Goal: Contribute content: Contribute content

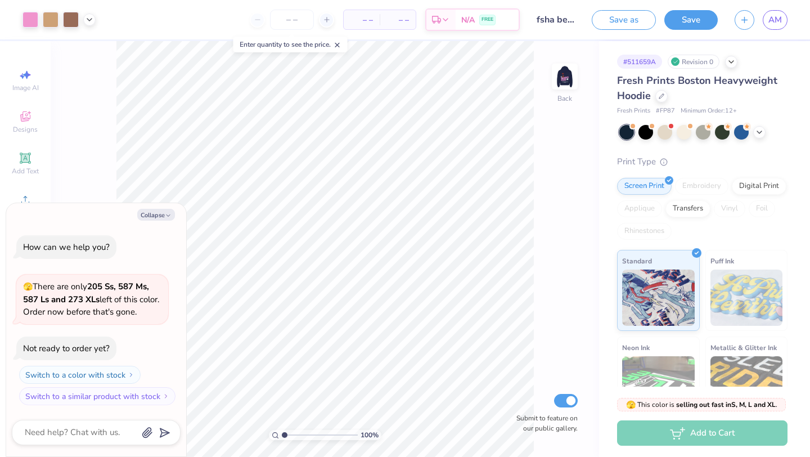
type textarea "x"
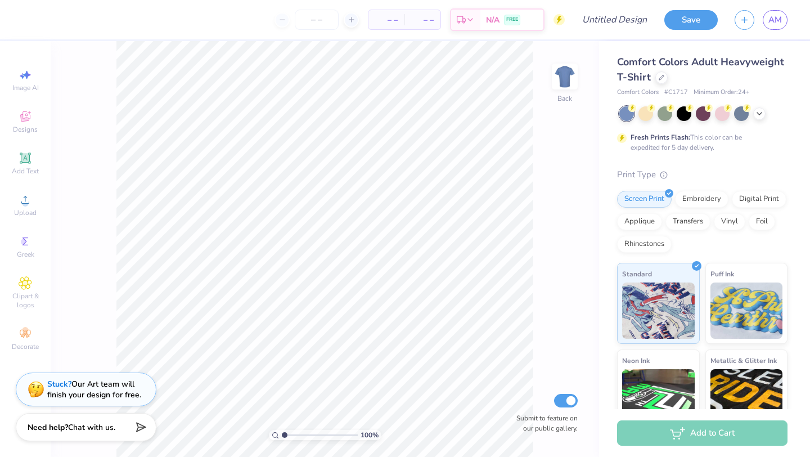
click at [658, 84] on div "Comfort Colors Adult Heavyweight T-Shirt" at bounding box center [702, 70] width 170 height 30
click at [659, 76] on icon at bounding box center [662, 77] width 6 height 6
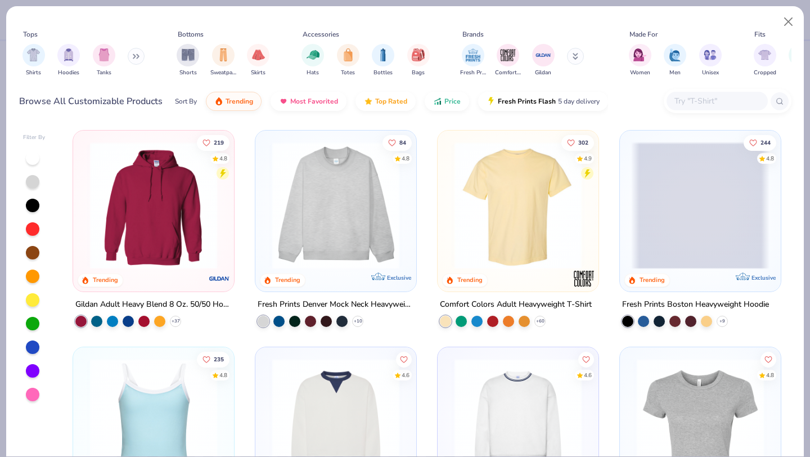
click at [339, 207] on img at bounding box center [336, 205] width 138 height 127
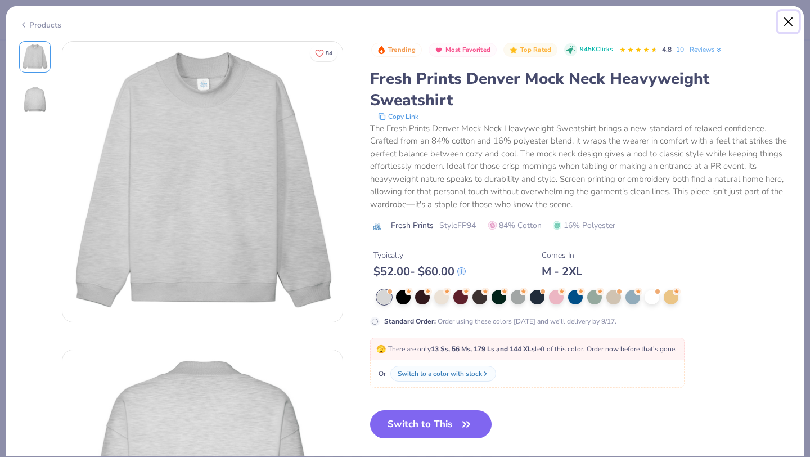
click at [784, 20] on button "Close" at bounding box center [788, 21] width 21 height 21
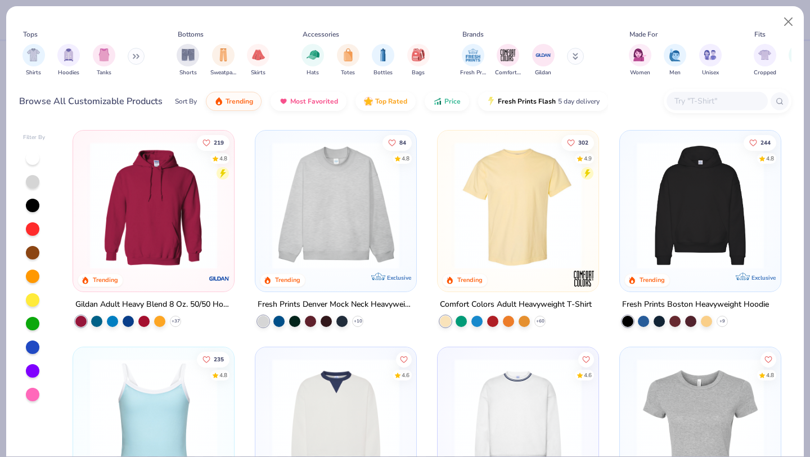
click at [721, 187] on img at bounding box center [700, 205] width 138 height 127
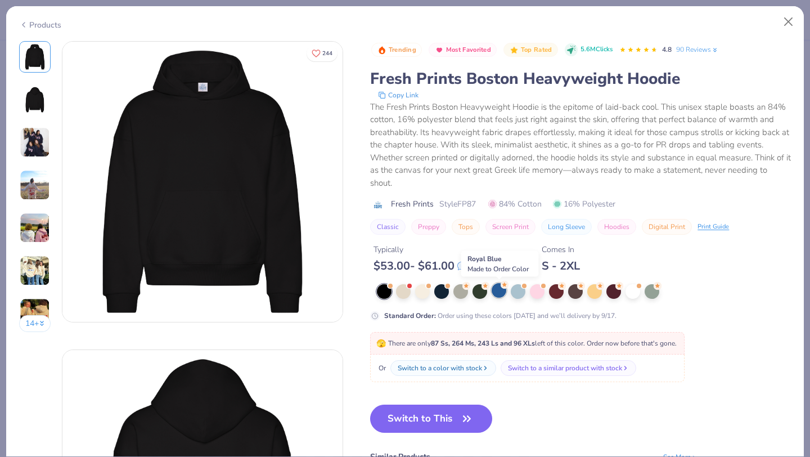
click at [495, 294] on div at bounding box center [499, 290] width 15 height 15
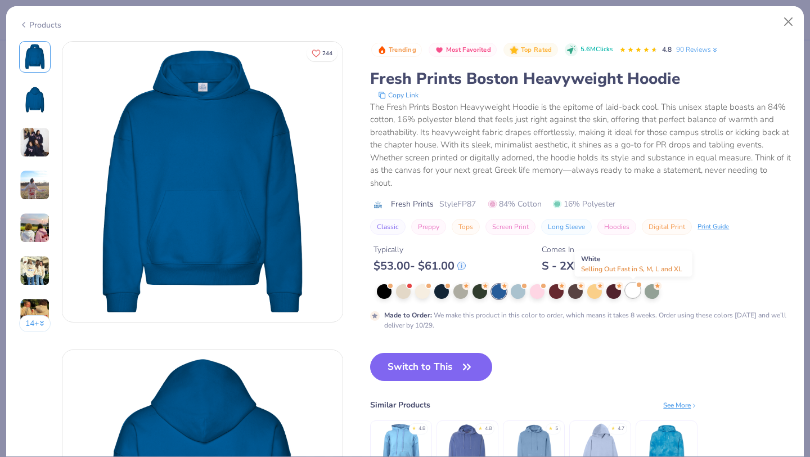
click at [635, 294] on div at bounding box center [633, 290] width 15 height 15
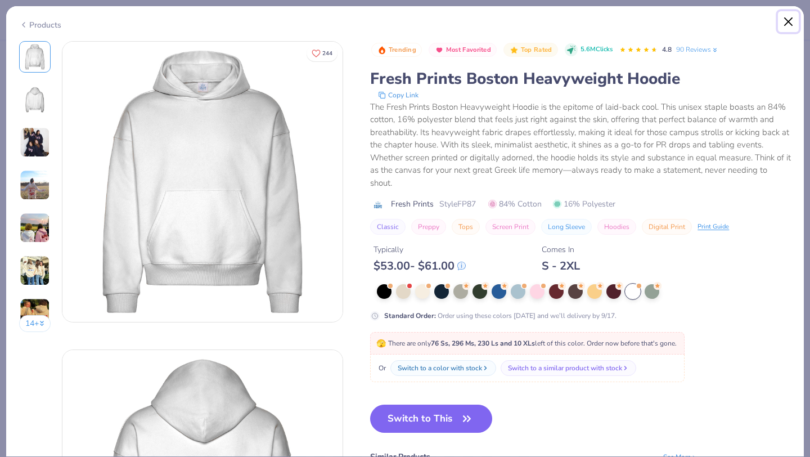
click at [784, 19] on button "Close" at bounding box center [788, 21] width 21 height 21
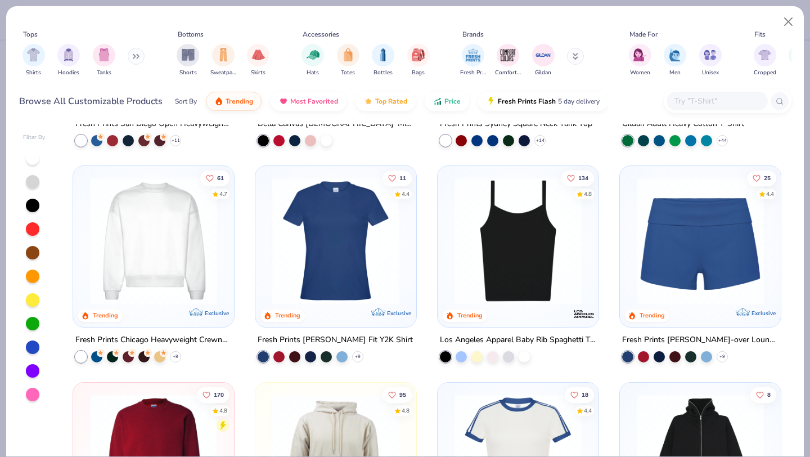
scroll to position [616, 0]
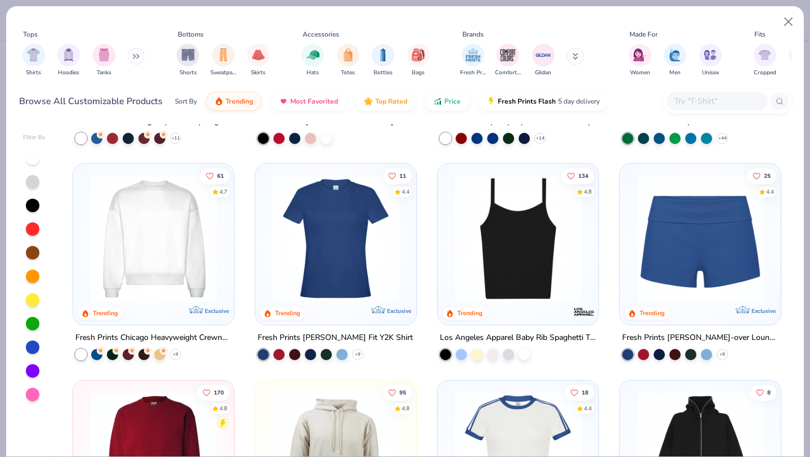
click at [183, 263] on img at bounding box center [153, 238] width 138 height 127
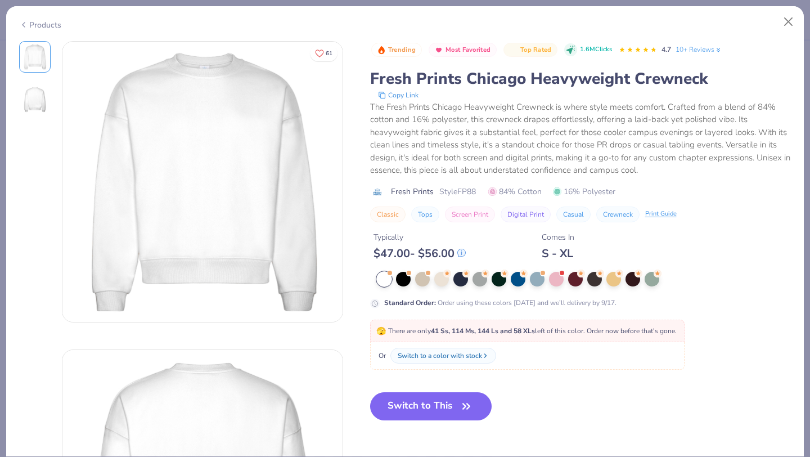
click at [471, 284] on div at bounding box center [584, 279] width 415 height 15
click at [478, 281] on div at bounding box center [480, 278] width 15 height 15
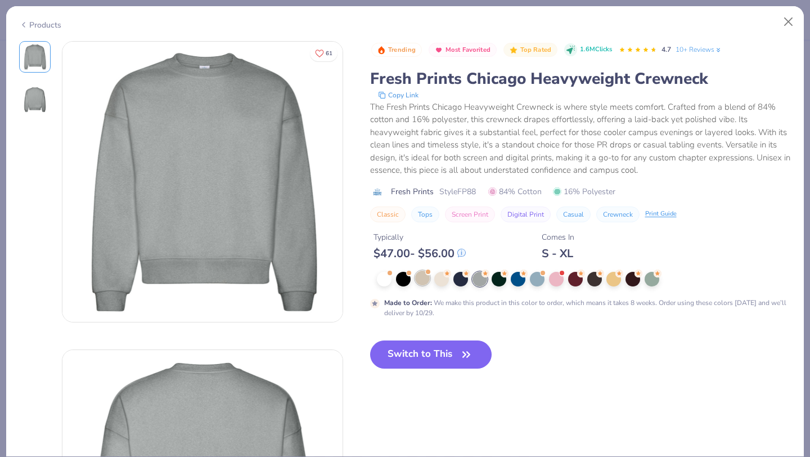
click at [419, 277] on div at bounding box center [422, 278] width 15 height 15
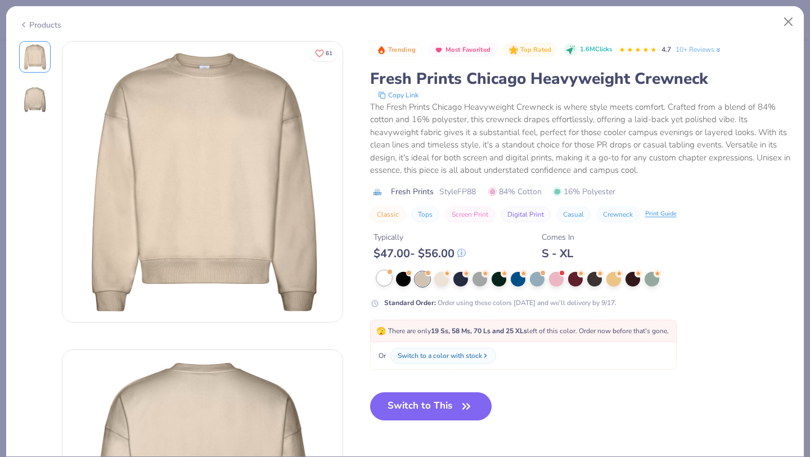
click at [383, 281] on div at bounding box center [384, 278] width 15 height 15
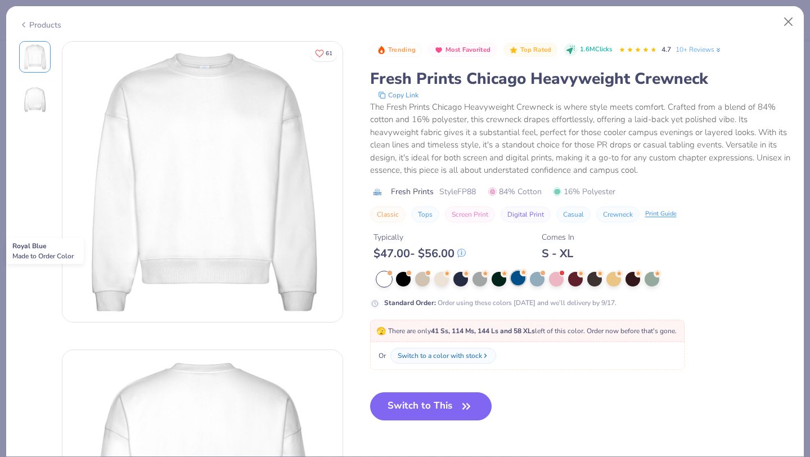
click at [514, 275] on div at bounding box center [518, 278] width 15 height 15
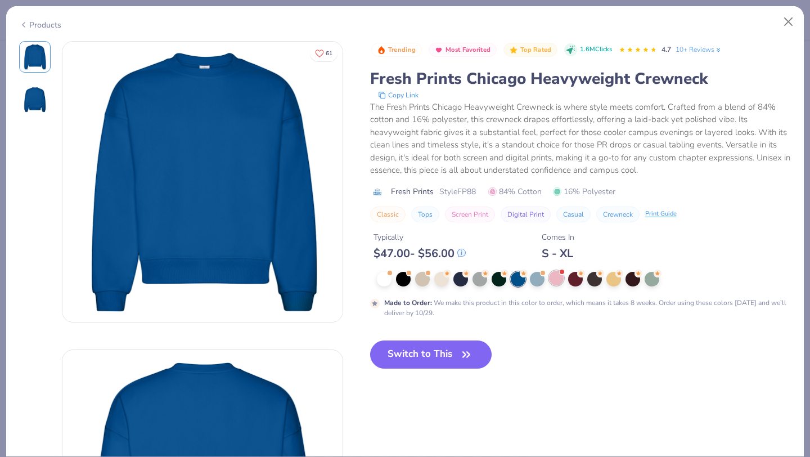
click at [556, 278] on div at bounding box center [556, 278] width 15 height 15
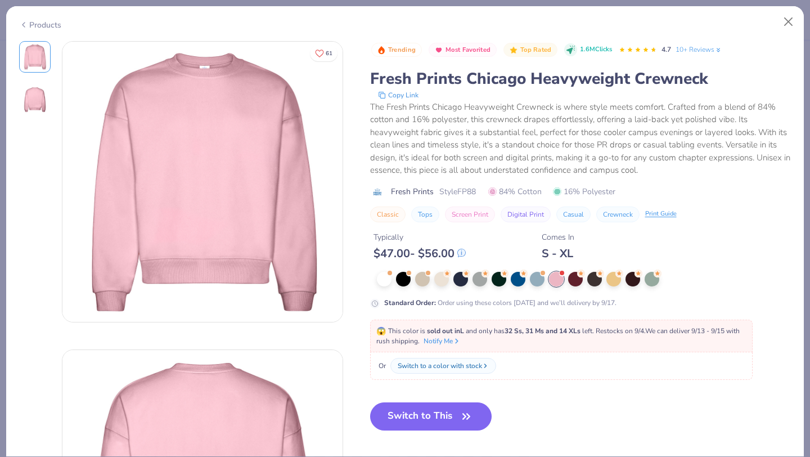
click at [584, 279] on div at bounding box center [584, 279] width 415 height 15
click at [587, 282] on div at bounding box center [594, 278] width 15 height 15
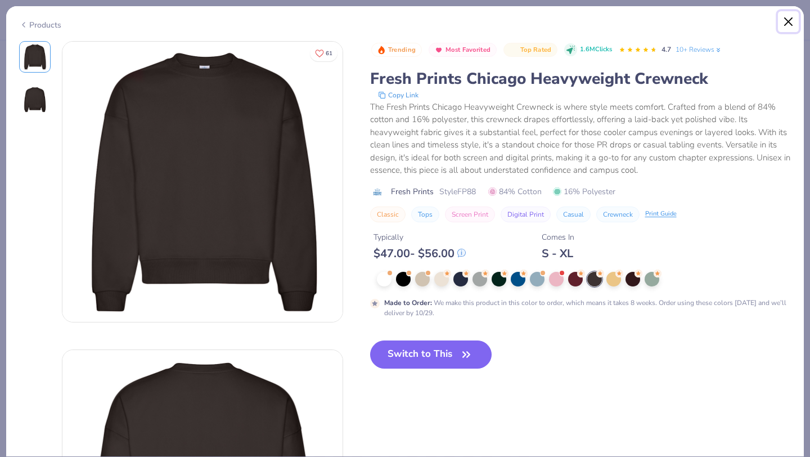
click at [789, 18] on button "Close" at bounding box center [788, 21] width 21 height 21
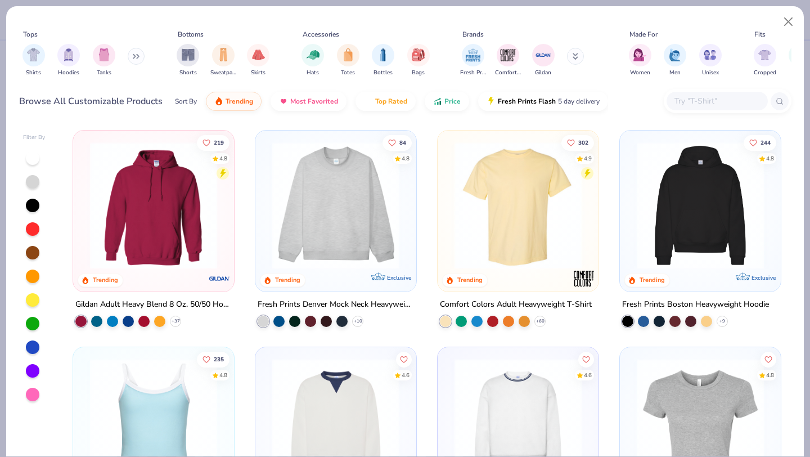
click at [131, 59] on button at bounding box center [136, 56] width 17 height 17
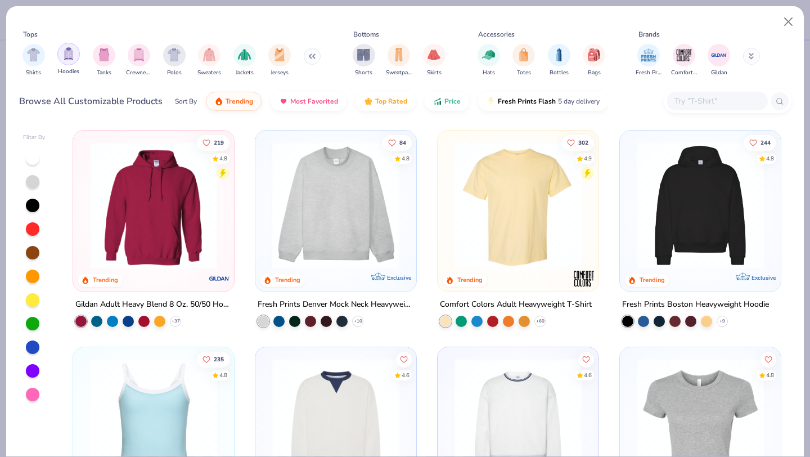
click at [68, 62] on div "filter for Hoodies" at bounding box center [68, 54] width 23 height 23
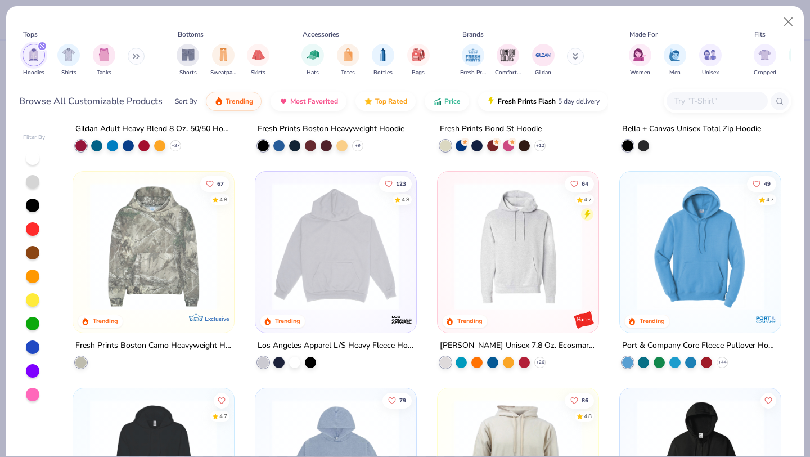
scroll to position [177, 0]
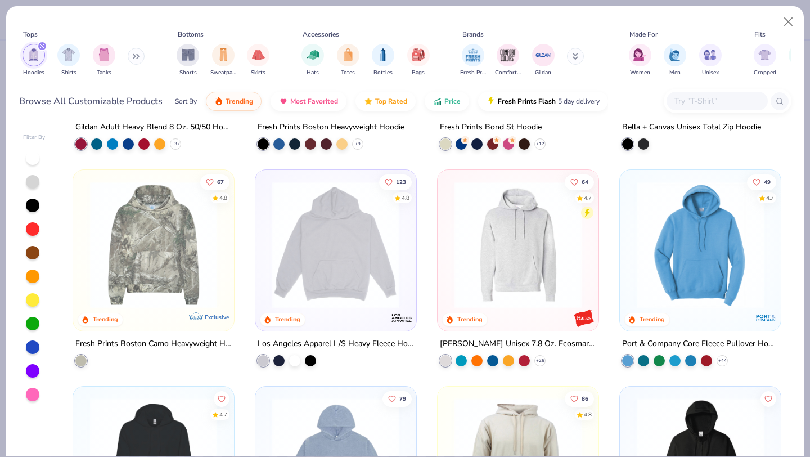
click at [363, 251] on img at bounding box center [336, 244] width 138 height 127
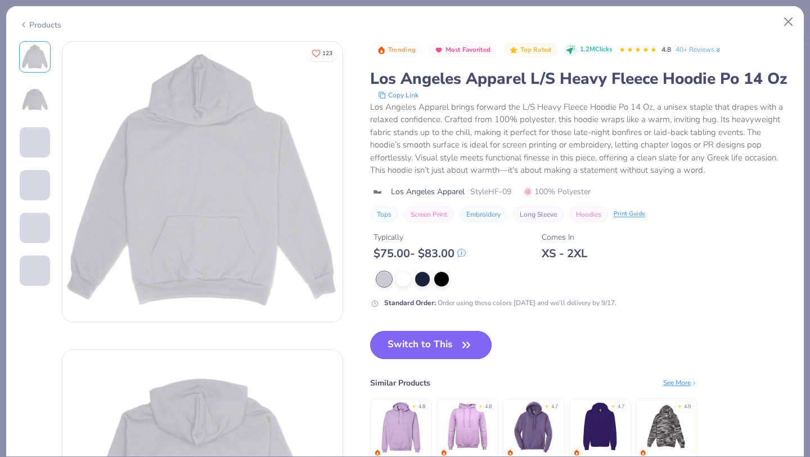
click at [454, 344] on button "Switch to This" at bounding box center [431, 345] width 122 height 28
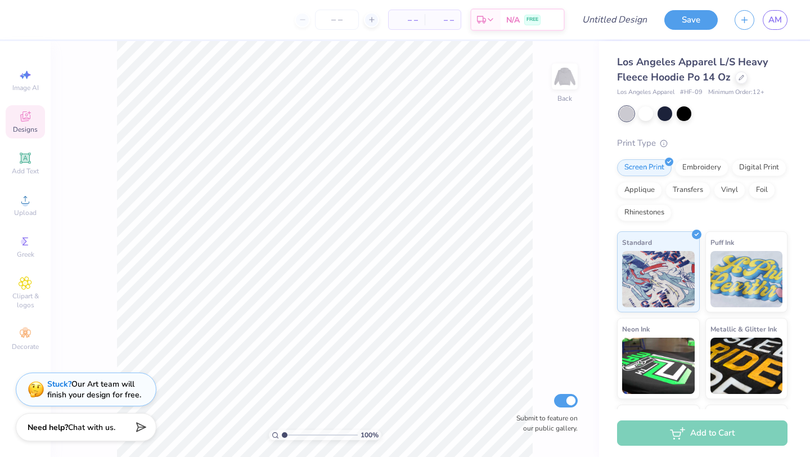
click at [37, 128] on span "Designs" at bounding box center [25, 129] width 25 height 9
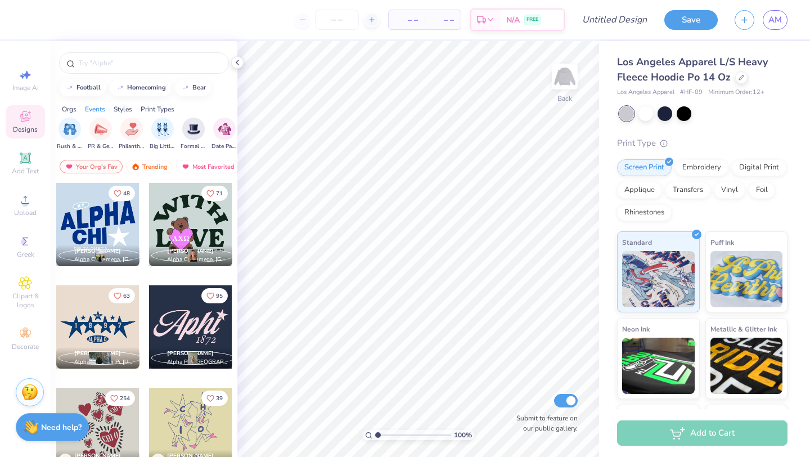
scroll to position [0, 203]
click at [116, 67] on input "text" at bounding box center [150, 62] width 144 height 11
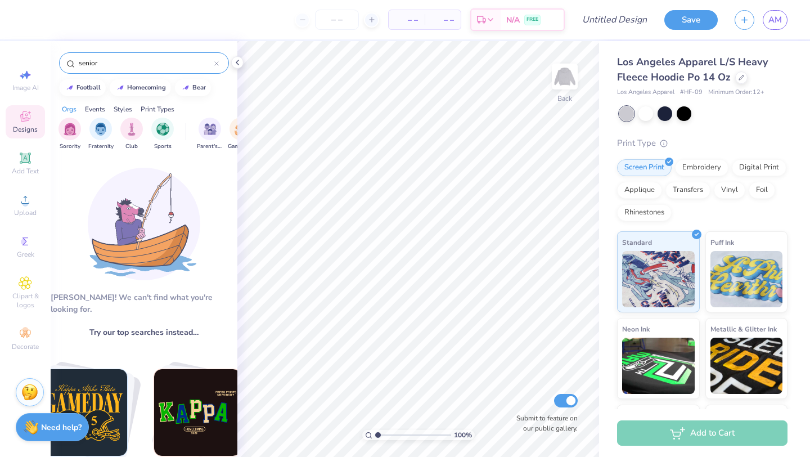
type input "senior"
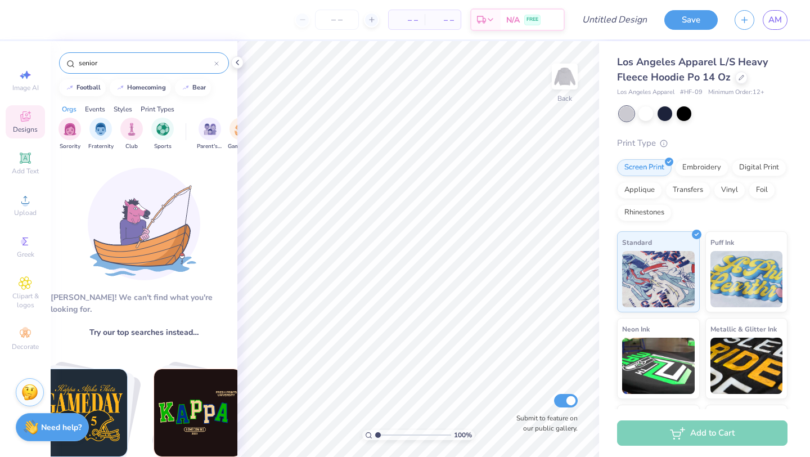
click at [216, 63] on icon at bounding box center [216, 63] width 3 height 3
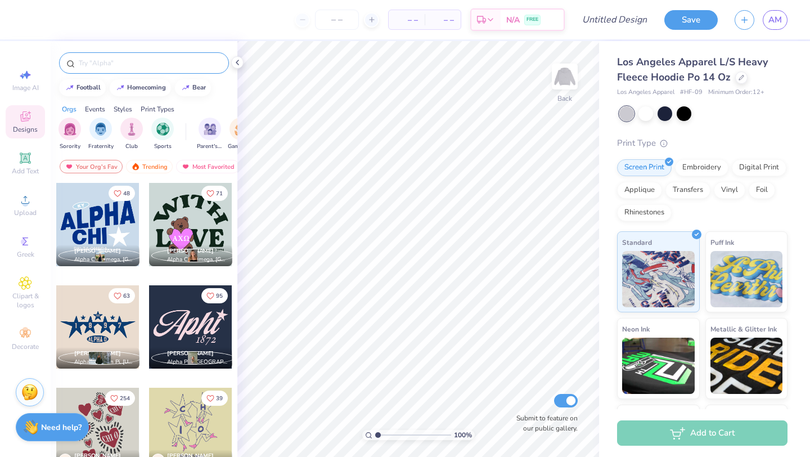
click at [21, 133] on span "Designs" at bounding box center [25, 129] width 25 height 9
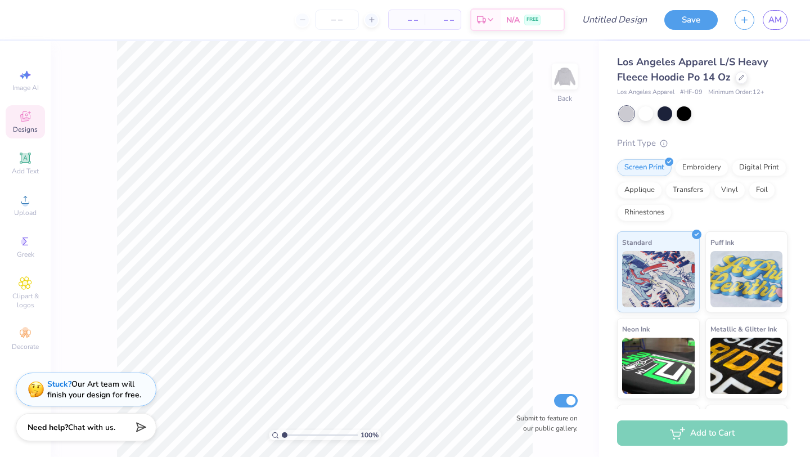
click at [24, 131] on span "Designs" at bounding box center [25, 129] width 25 height 9
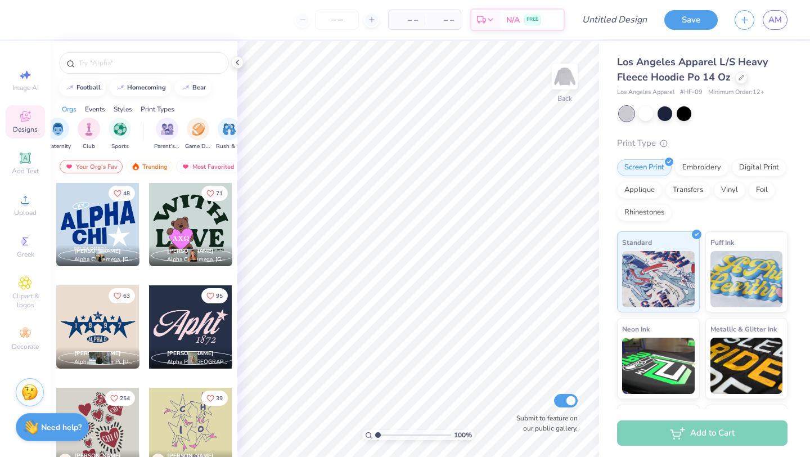
scroll to position [0, 0]
click at [152, 164] on div "Trending" at bounding box center [149, 167] width 47 height 14
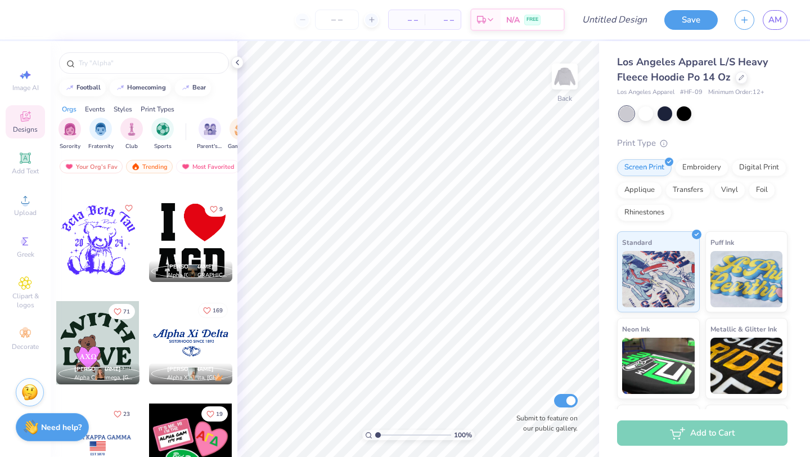
scroll to position [10422, 0]
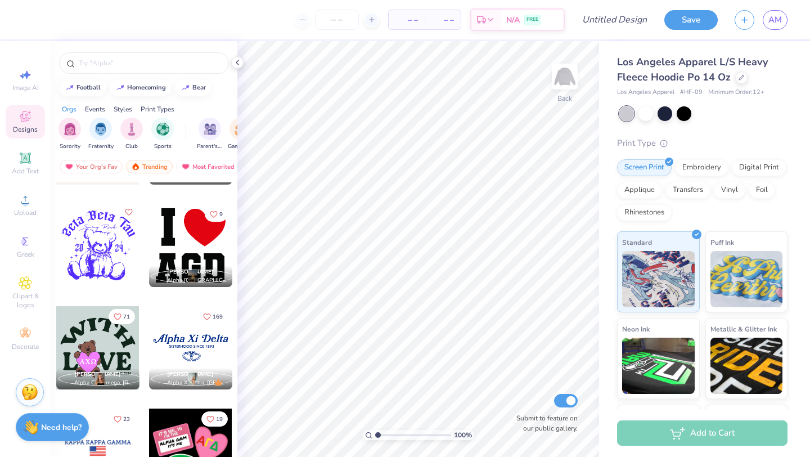
click at [132, 213] on icon "Like" at bounding box center [128, 212] width 8 height 8
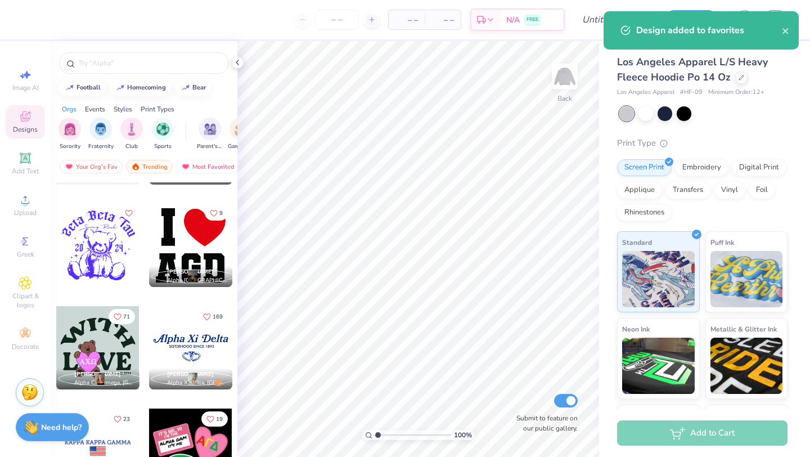
click at [216, 214] on icon "Like" at bounding box center [213, 213] width 7 height 6
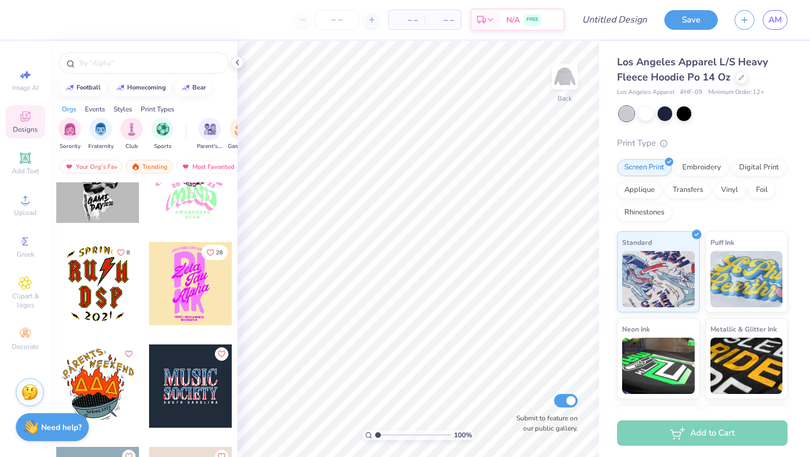
scroll to position [11204, 0]
click at [204, 296] on div at bounding box center [190, 282] width 83 height 83
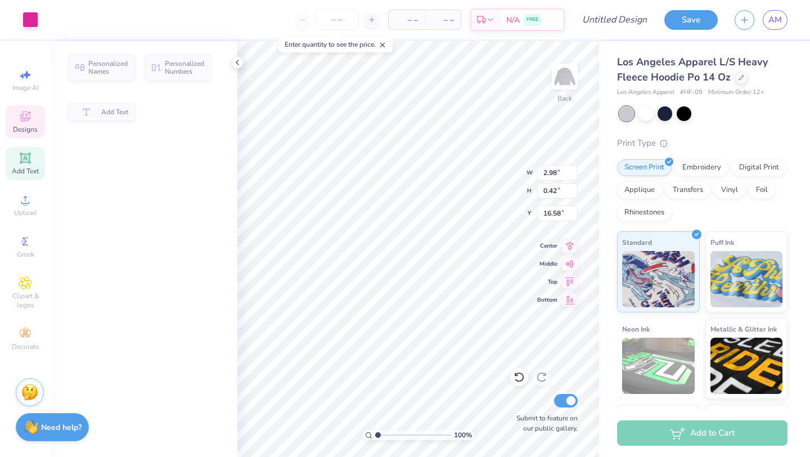
type input "5.43"
type input "0.46"
type input "16.00"
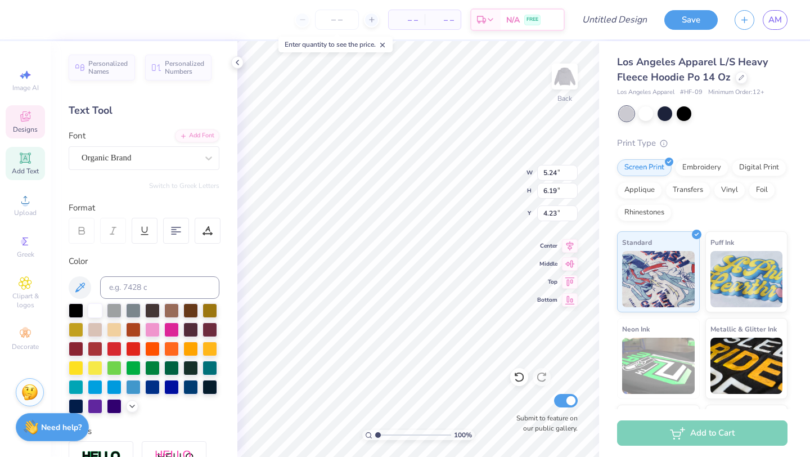
type textarea "P"
type textarea "FS"
type input "5.27"
type input "4.69"
type input "10.76"
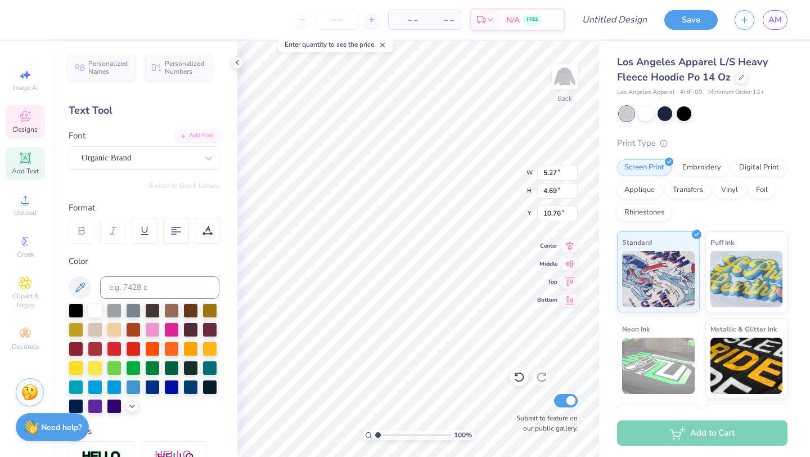
type textarea "HA"
type input "6.07"
type input "5.77"
type input "6.99"
type input "3.90"
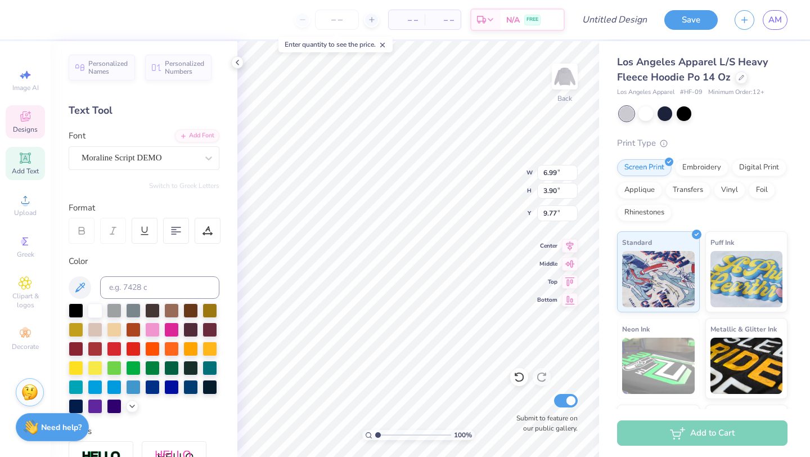
type input "9.75"
type input "6.07"
type input "5.77"
type input "9.75"
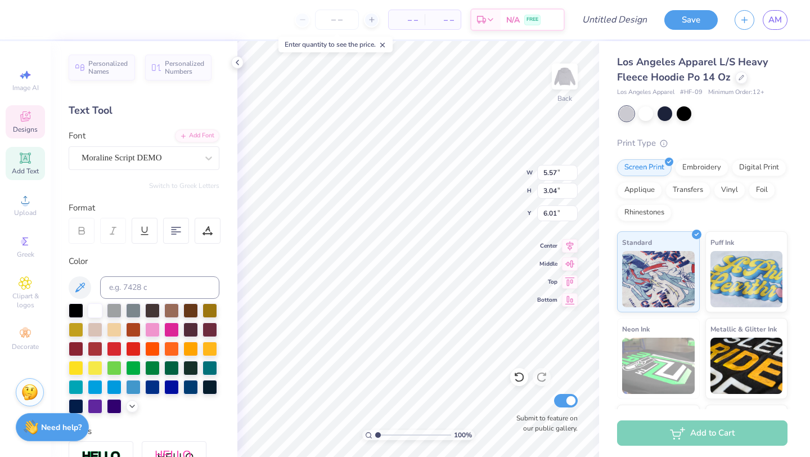
type textarea "F"
type textarea "flintridge"
type textarea "sacred"
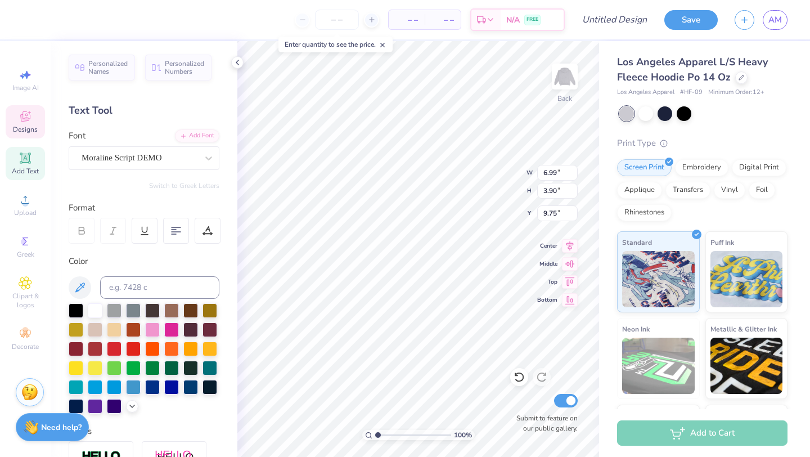
type textarea "heart"
type input "8.68"
type input "3.76"
type input "7.53"
type input "5.64"
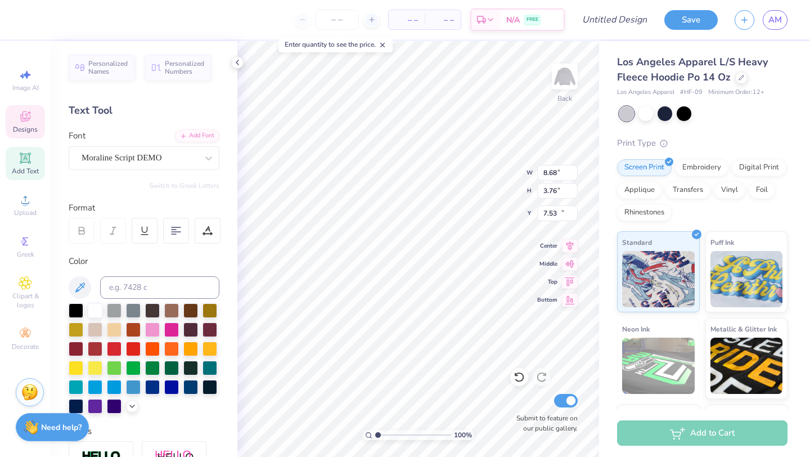
type input "2.99"
type input "11.14"
type textarea "C"
type textarea "class of 2026"
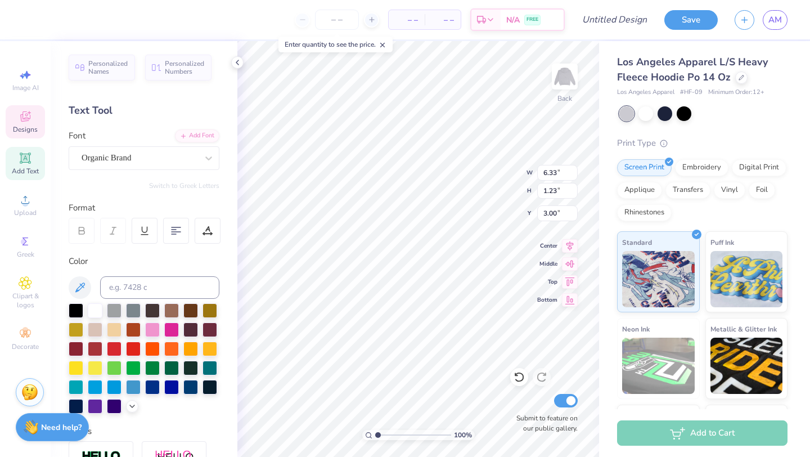
scroll to position [0, 2]
type input "5.17"
type input "1.27"
type input "3.00"
type input "7.25"
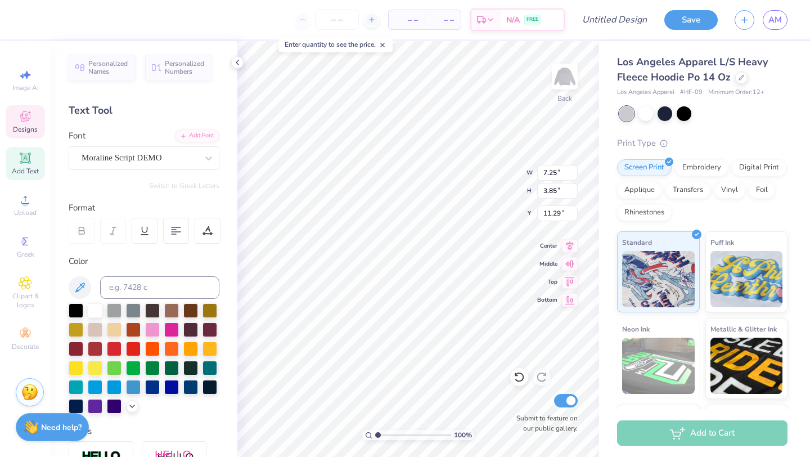
type input "3.85"
type input "10.71"
click at [55, 22] on div at bounding box center [51, 19] width 16 height 16
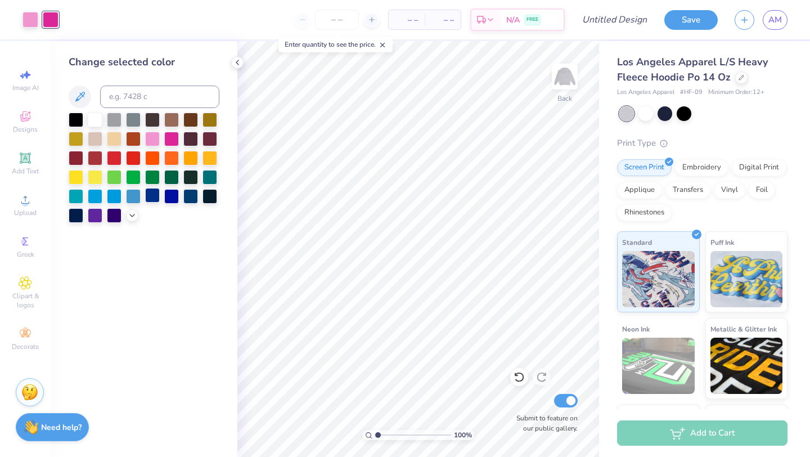
click at [149, 195] on div at bounding box center [152, 195] width 15 height 15
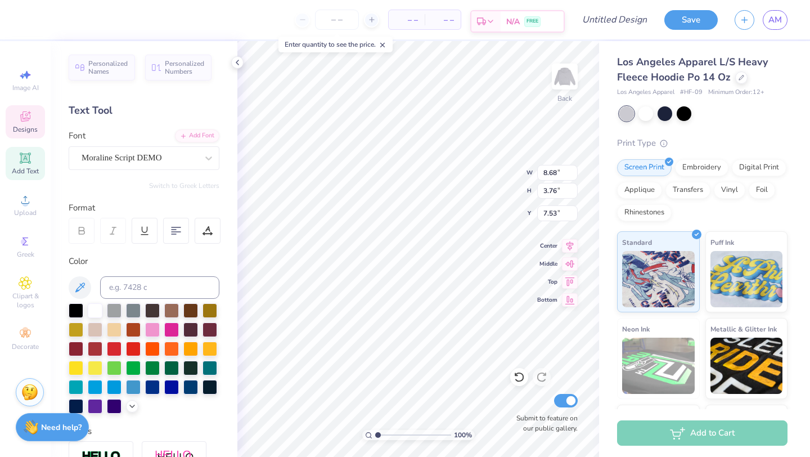
type input "8.68"
type input "3.76"
type input "7.53"
type input "9.61"
type input "4.39"
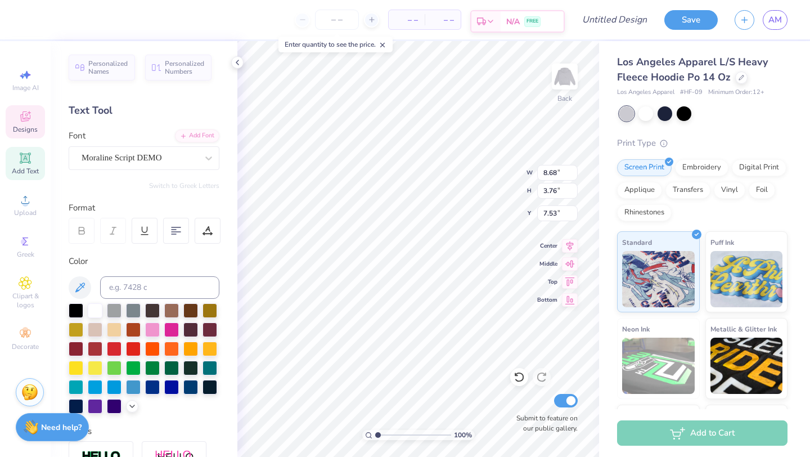
type input "5.33"
type textarea "Flintridge"
type textarea "Sacred"
type textarea "Heart"
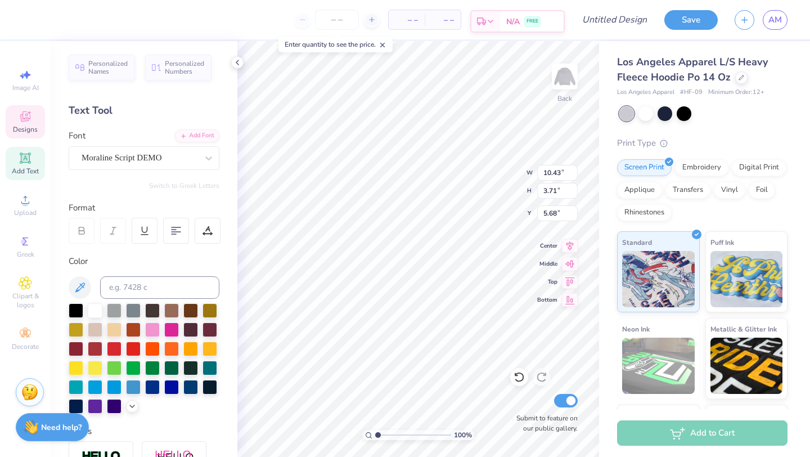
type input "10.43"
type input "3.71"
type input "5.04"
type input "8.93"
type input "4.43"
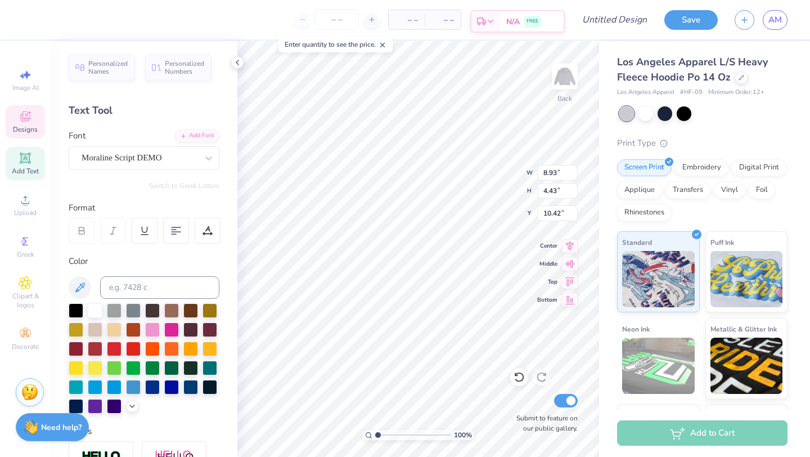
type input "11.09"
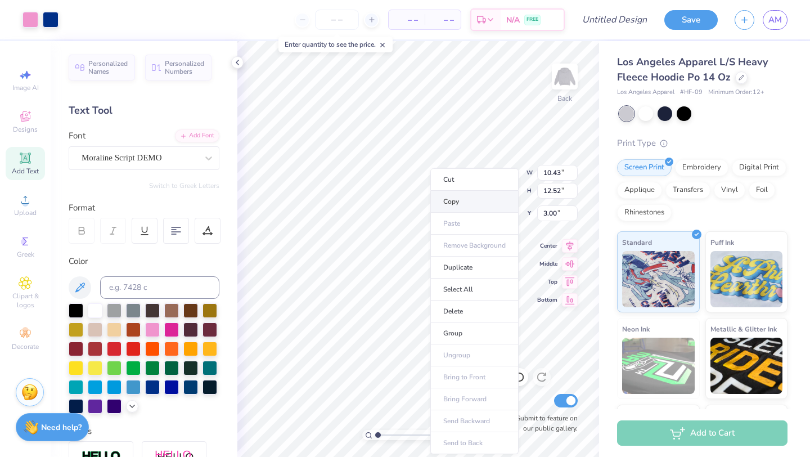
click at [456, 199] on li "Copy" at bounding box center [474, 202] width 88 height 22
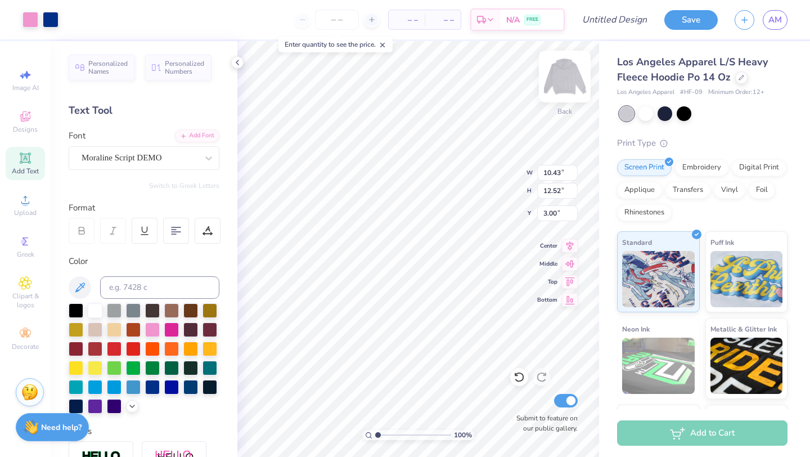
click at [561, 78] on img at bounding box center [564, 76] width 45 height 45
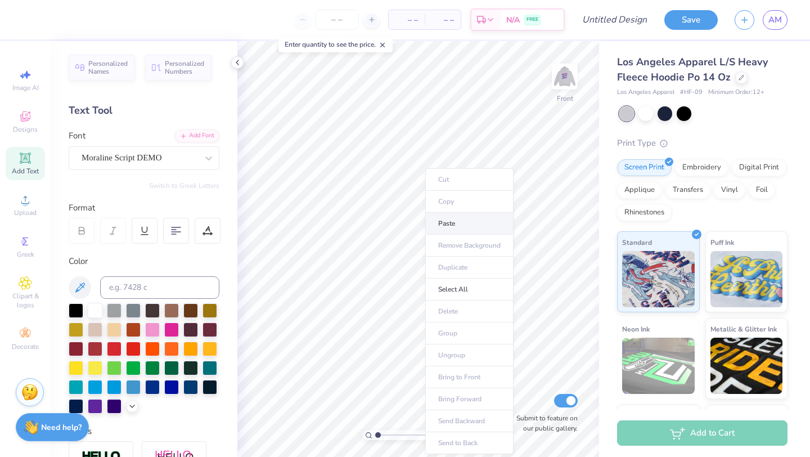
click at [446, 221] on li "Paste" at bounding box center [469, 224] width 88 height 22
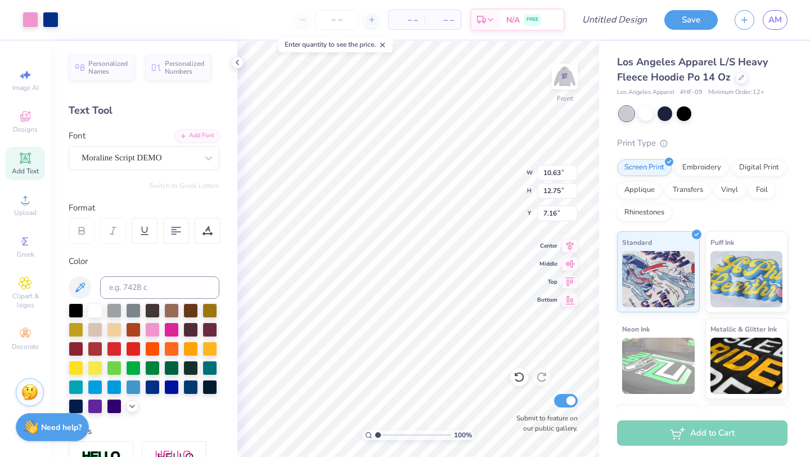
type input "6.53"
type input "12.83"
type input "15.40"
type input "6.54"
click at [562, 75] on img at bounding box center [564, 76] width 45 height 45
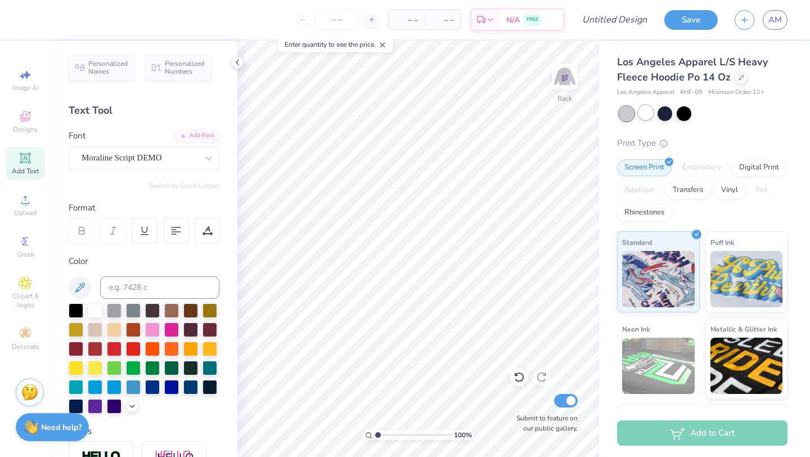
click at [644, 110] on div at bounding box center [645, 112] width 15 height 15
click at [574, 75] on img at bounding box center [564, 76] width 45 height 45
click at [570, 87] on img at bounding box center [564, 76] width 45 height 45
click at [35, 129] on span "Designs" at bounding box center [25, 129] width 25 height 9
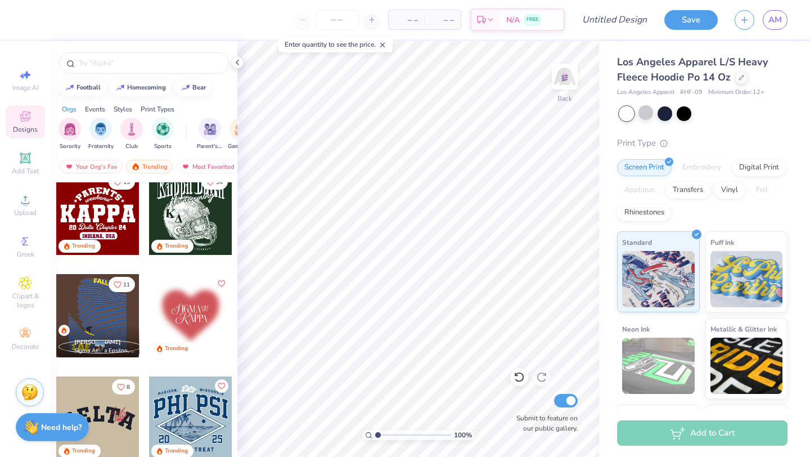
scroll to position [2805, 0]
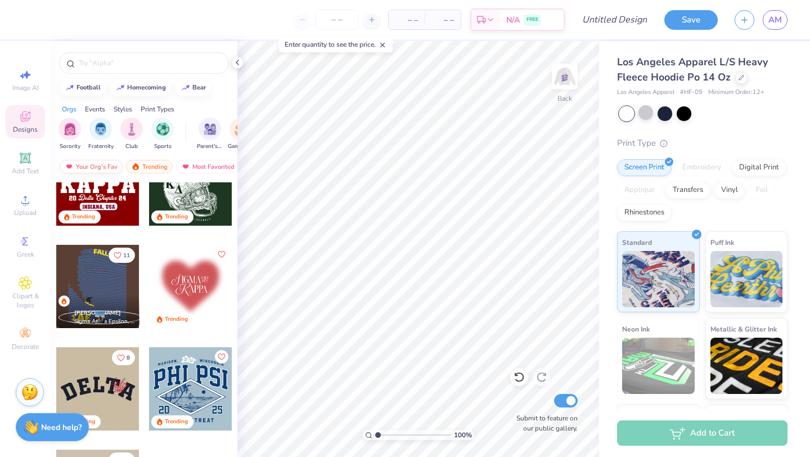
click at [97, 161] on div "Your Org's Fav" at bounding box center [91, 167] width 63 height 14
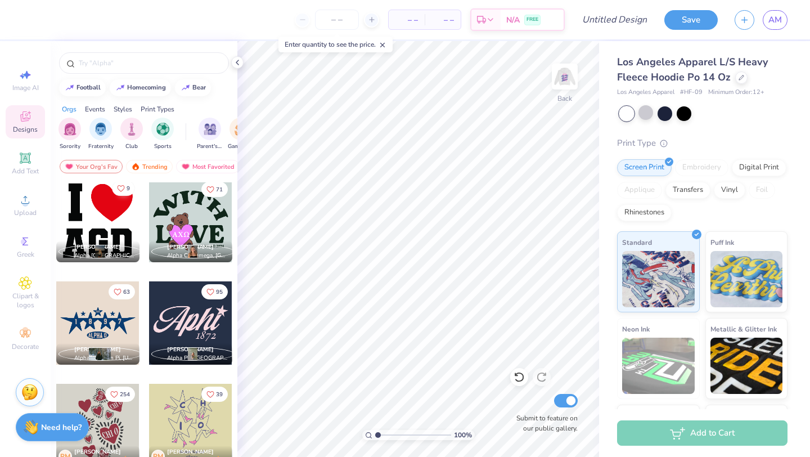
scroll to position [107, 0]
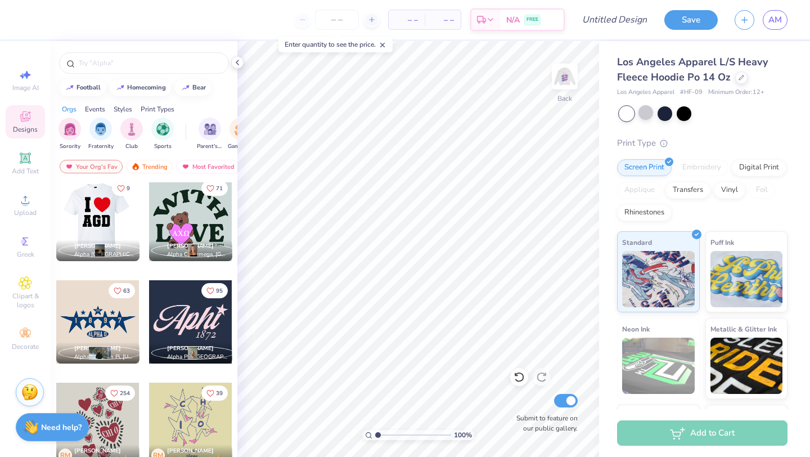
click at [115, 216] on div at bounding box center [97, 219] width 83 height 83
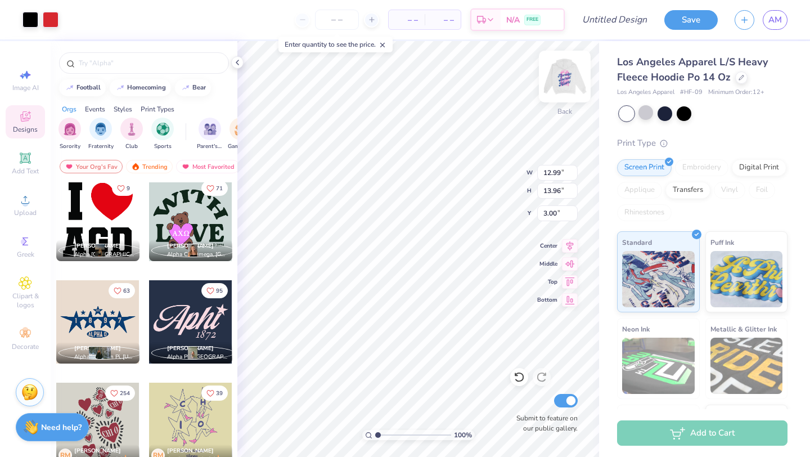
click at [566, 71] on img at bounding box center [564, 76] width 45 height 45
click at [570, 75] on img at bounding box center [564, 76] width 45 height 45
click at [564, 73] on img at bounding box center [564, 76] width 45 height 45
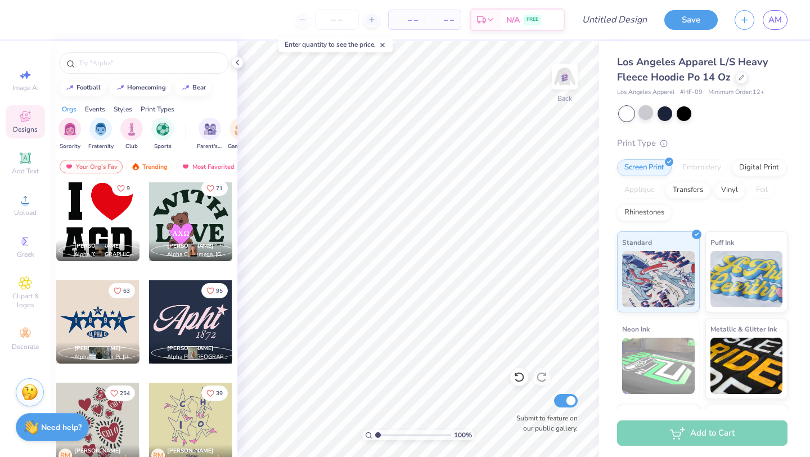
click at [185, 313] on div at bounding box center [190, 321] width 83 height 83
type input "6.48"
click at [29, 17] on div at bounding box center [31, 19] width 16 height 16
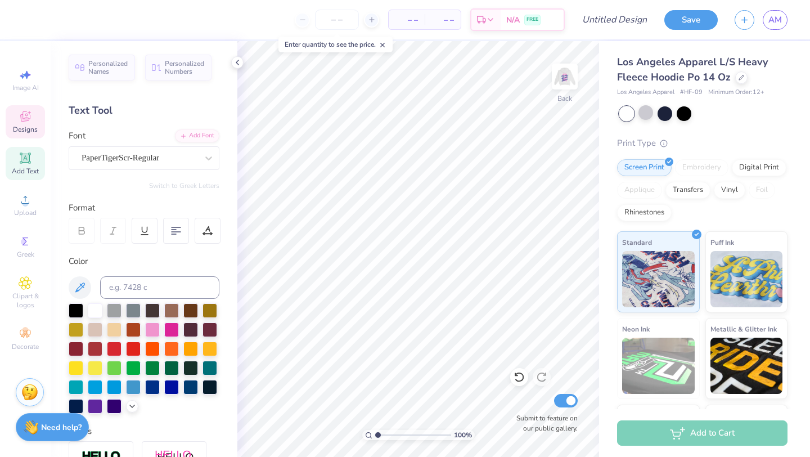
click at [24, 112] on icon at bounding box center [26, 117] width 14 height 14
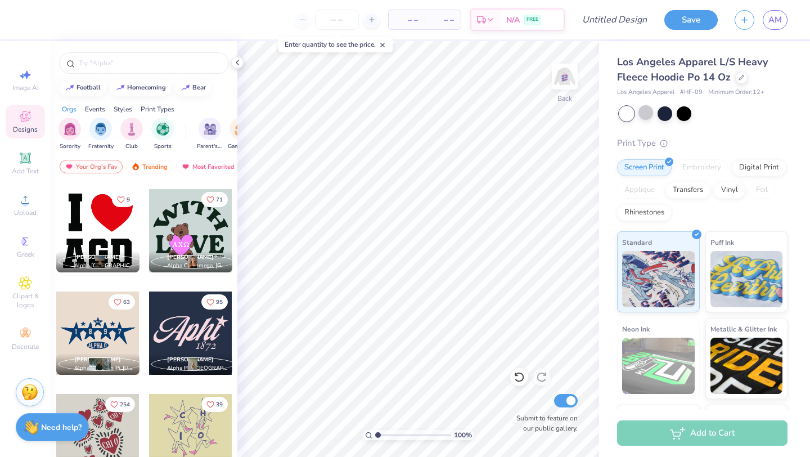
scroll to position [97, 0]
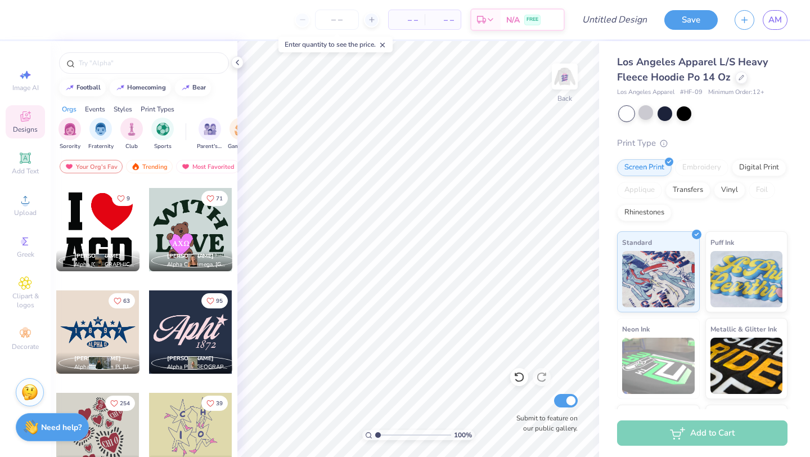
click at [176, 334] on div at bounding box center [190, 331] width 83 height 83
click at [37, 21] on div at bounding box center [31, 19] width 16 height 16
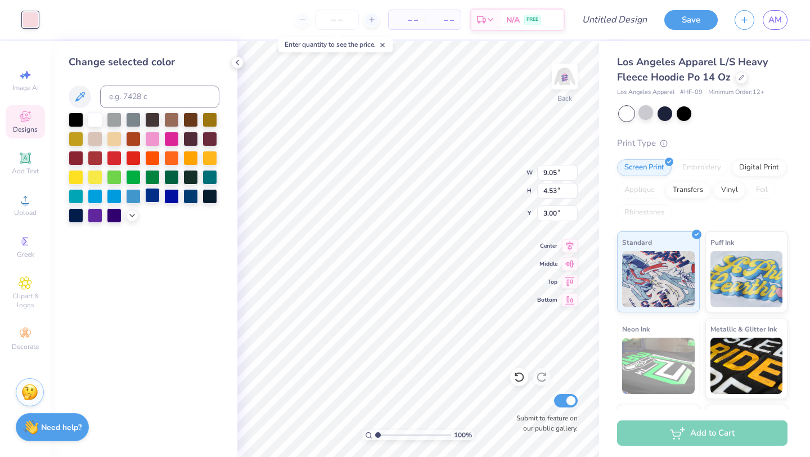
click at [155, 194] on div at bounding box center [152, 195] width 15 height 15
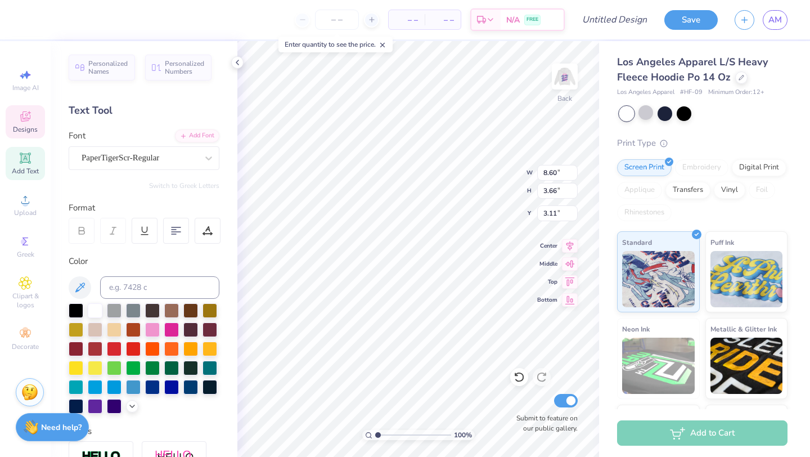
type textarea "A"
type textarea "Seniors"
type input "2.46"
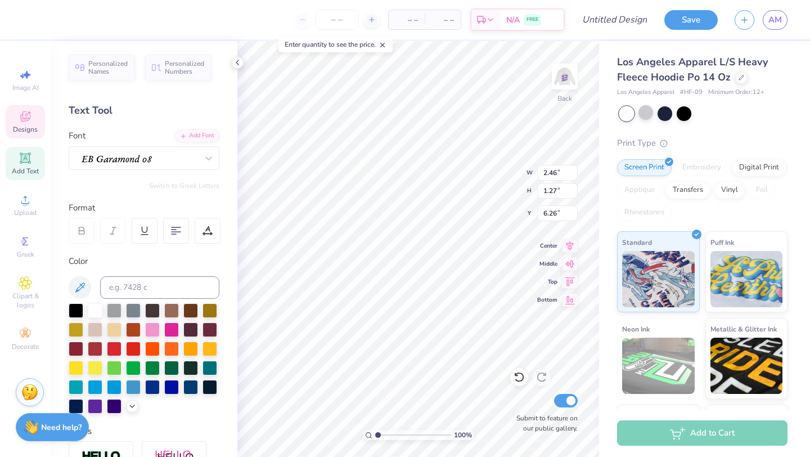
type input "1.27"
type input "6.26"
type textarea "2026"
type input "1.44"
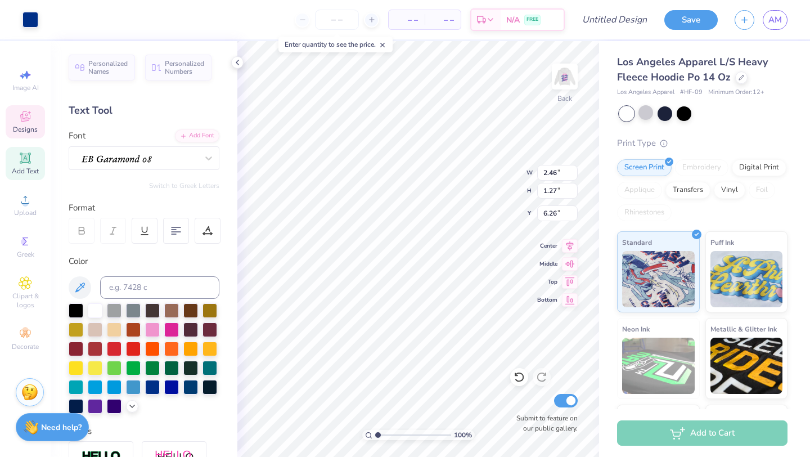
type input "1.41"
type input "3.00"
type input "6.73"
type input "2.70"
type input "6.05"
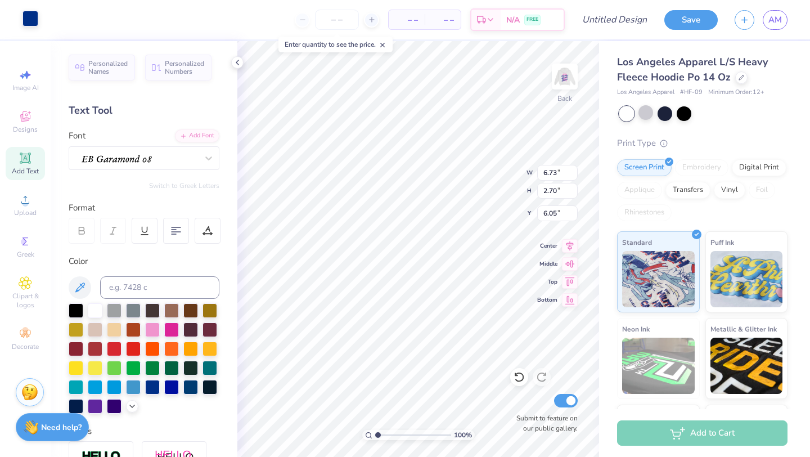
click at [30, 20] on div at bounding box center [31, 19] width 16 height 16
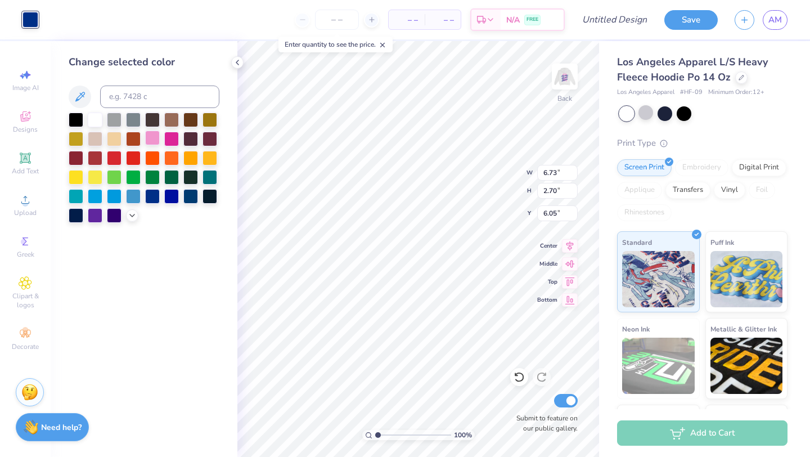
click at [154, 137] on div at bounding box center [152, 138] width 15 height 15
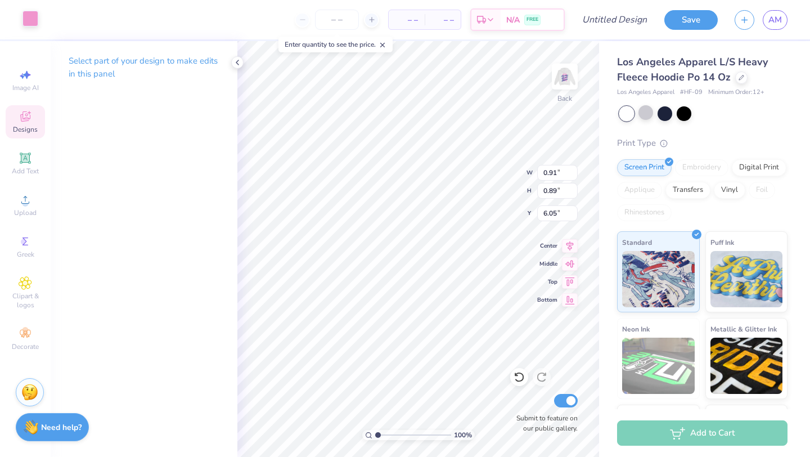
click at [24, 12] on div at bounding box center [31, 19] width 16 height 16
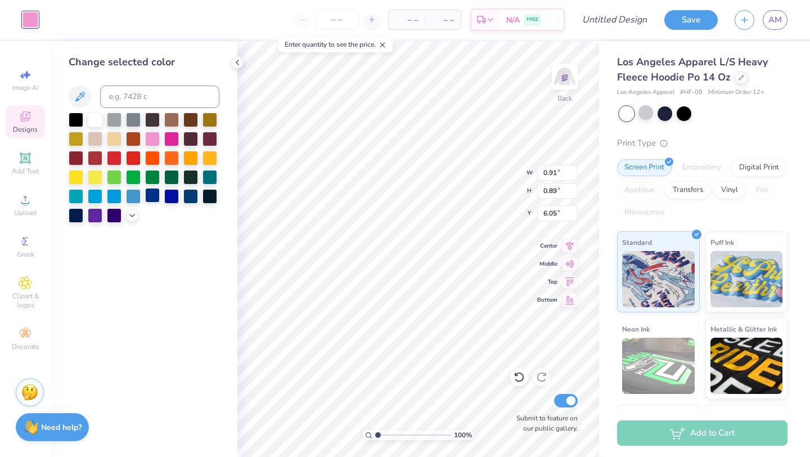
click at [152, 196] on div at bounding box center [152, 195] width 15 height 15
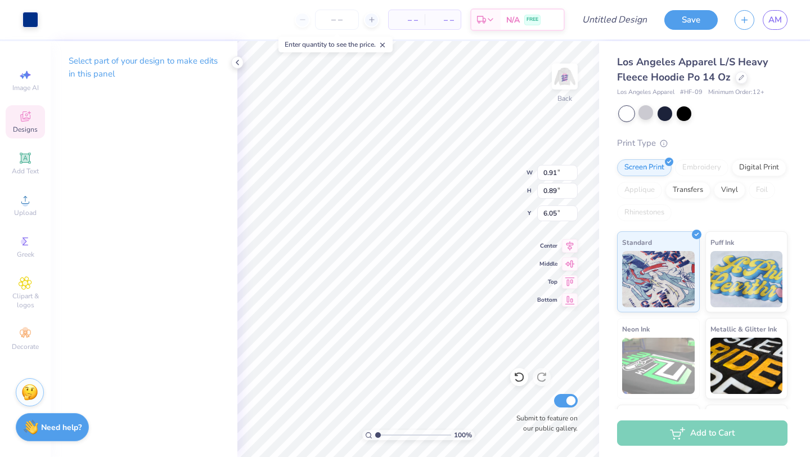
type input "5.83"
click at [32, 18] on div at bounding box center [31, 19] width 16 height 16
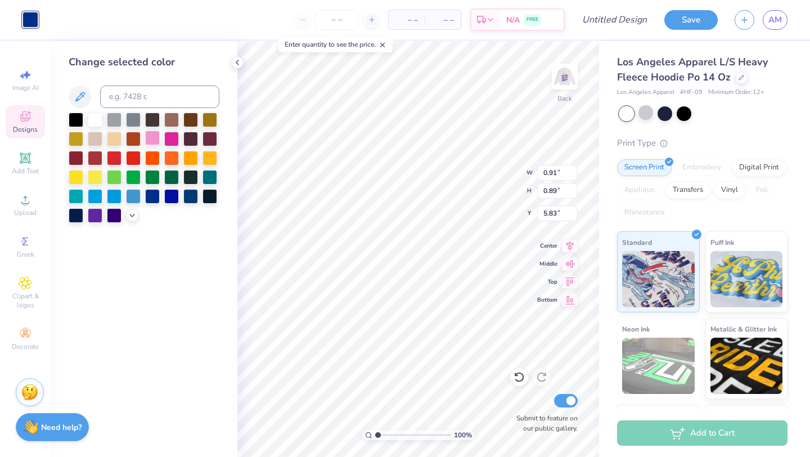
click at [153, 136] on div at bounding box center [152, 138] width 15 height 15
type input "6.73"
type input "2.01"
type input "6.27"
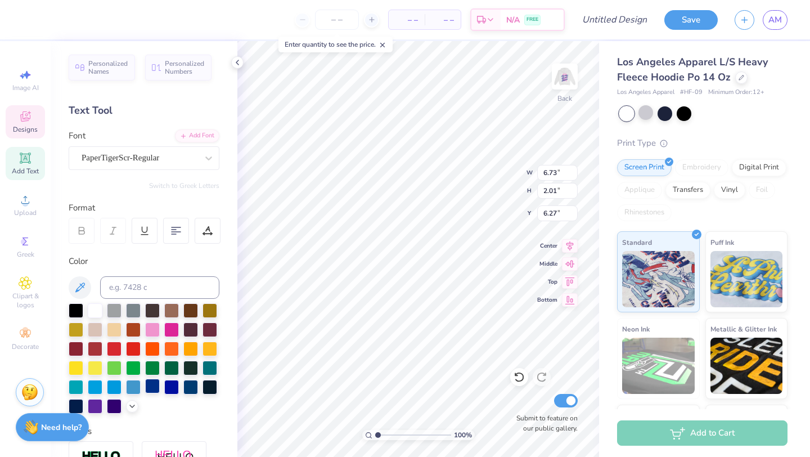
click at [154, 382] on div at bounding box center [152, 386] width 15 height 15
type input "1.66"
type input "0.64"
type input "8.11"
click at [151, 382] on div at bounding box center [152, 386] width 15 height 15
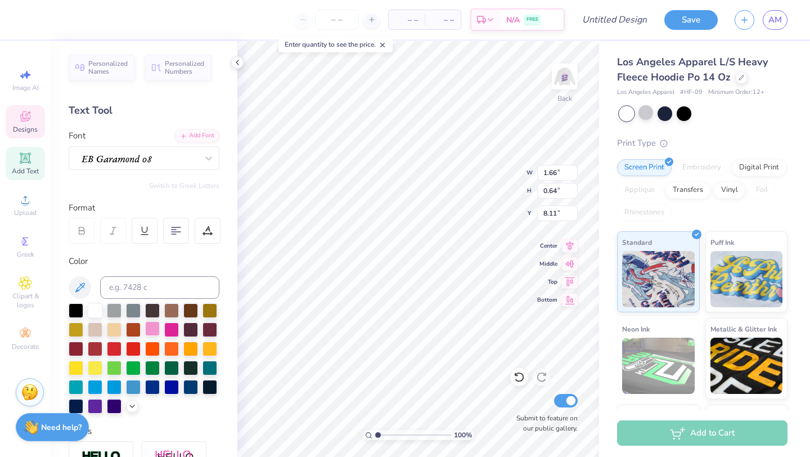
click at [155, 331] on div at bounding box center [152, 328] width 15 height 15
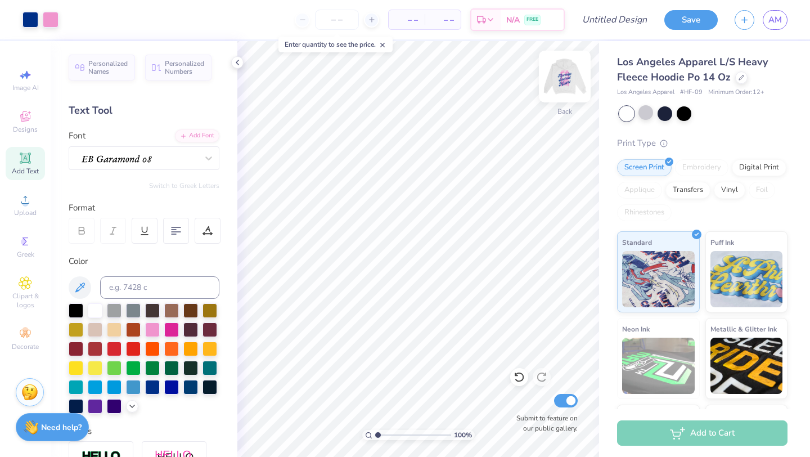
click at [561, 77] on img at bounding box center [564, 76] width 45 height 45
drag, startPoint x: 565, startPoint y: 79, endPoint x: 237, endPoint y: 64, distance: 327.8
click at [565, 79] on img at bounding box center [565, 76] width 23 height 23
click at [237, 64] on polyline at bounding box center [237, 62] width 2 height 5
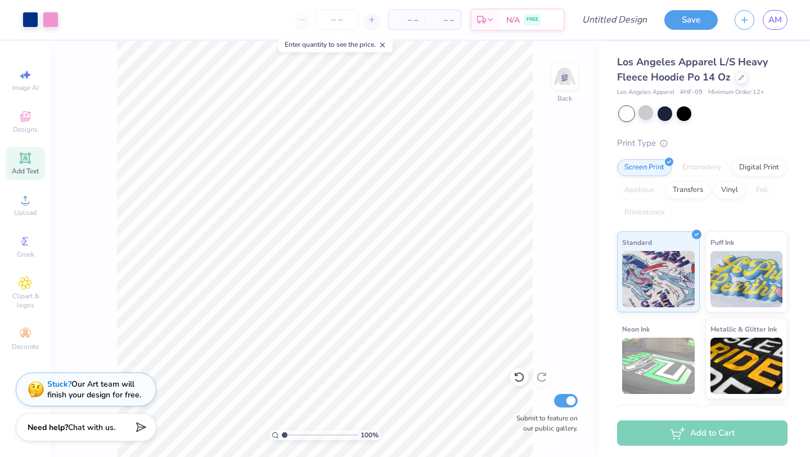
click at [385, 41] on icon at bounding box center [383, 45] width 8 height 8
click at [77, 313] on div "100 % Back Submit to feature on our public gallery." at bounding box center [325, 249] width 548 height 416
click at [564, 78] on img at bounding box center [564, 76] width 45 height 45
click at [684, 27] on button "Save" at bounding box center [690, 18] width 53 height 20
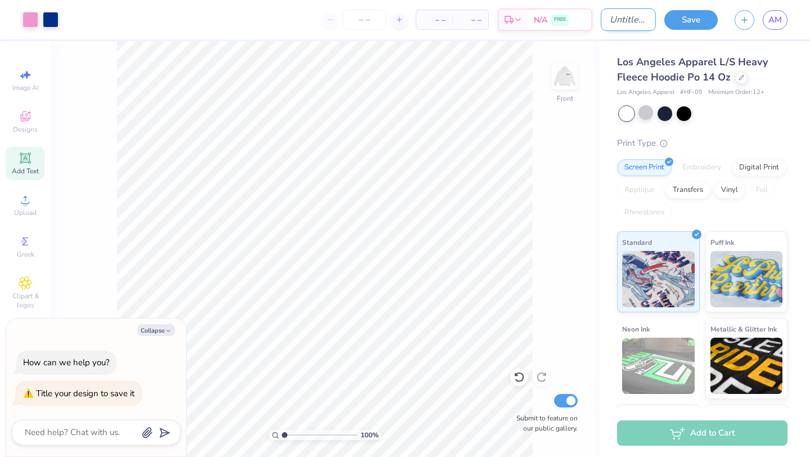
type textarea "x"
click at [620, 16] on input "Design Title" at bounding box center [628, 19] width 55 height 23
type input "f"
type textarea "x"
type input "fs"
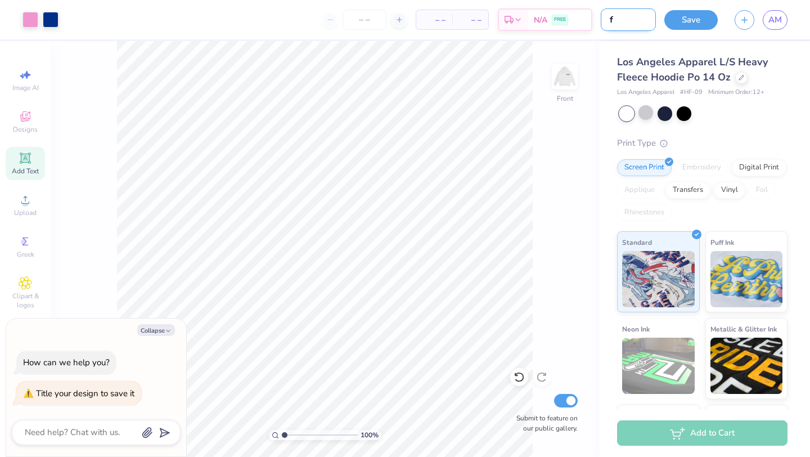
type textarea "x"
type input "fsh"
type textarea "x"
type input "fsha"
type textarea "x"
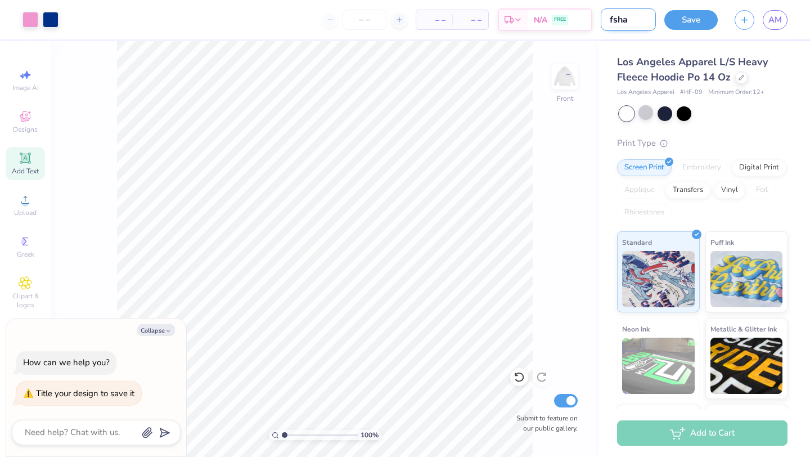
type input "fsha"
type textarea "x"
type input "fsha s"
type textarea "x"
type input "fsha se"
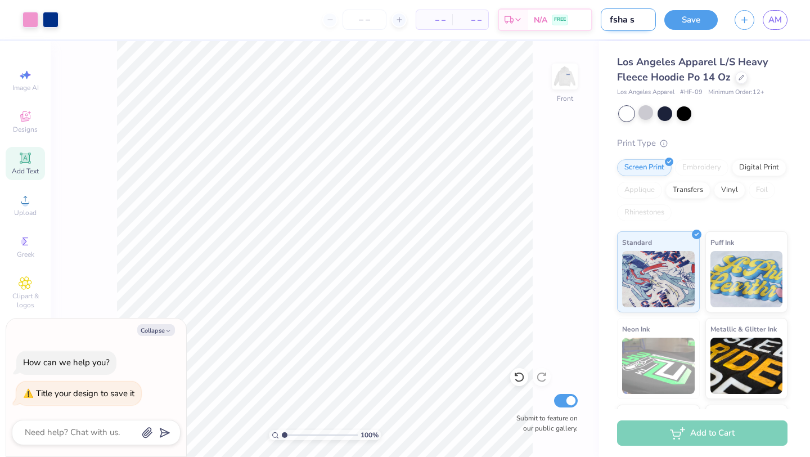
type textarea "x"
type input "fsha sen"
type textarea "x"
type input "fsha seni"
type textarea "x"
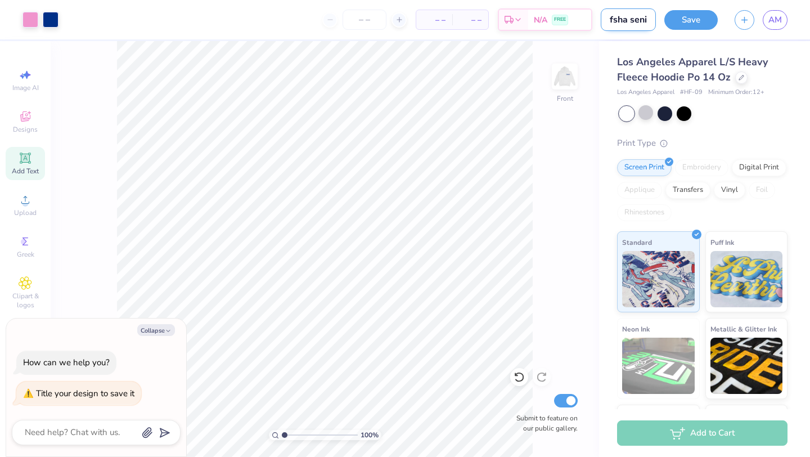
type input "fsha senio"
type textarea "x"
type input "fsha senior"
type textarea "x"
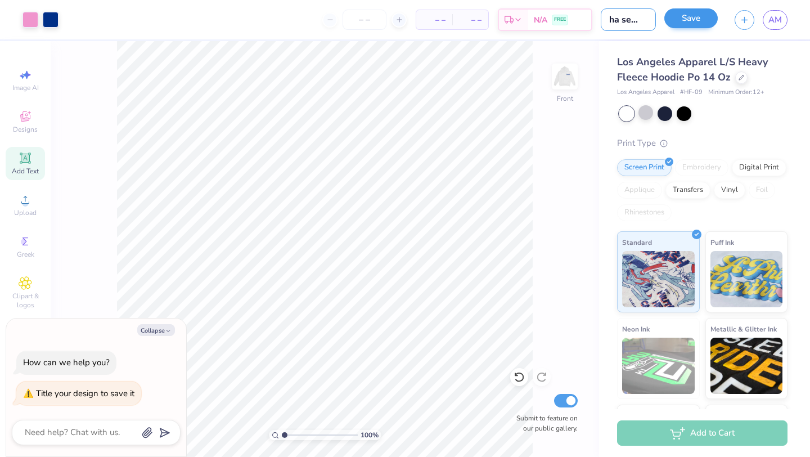
type input "fsha senior"
click at [699, 23] on button "Save" at bounding box center [690, 18] width 53 height 20
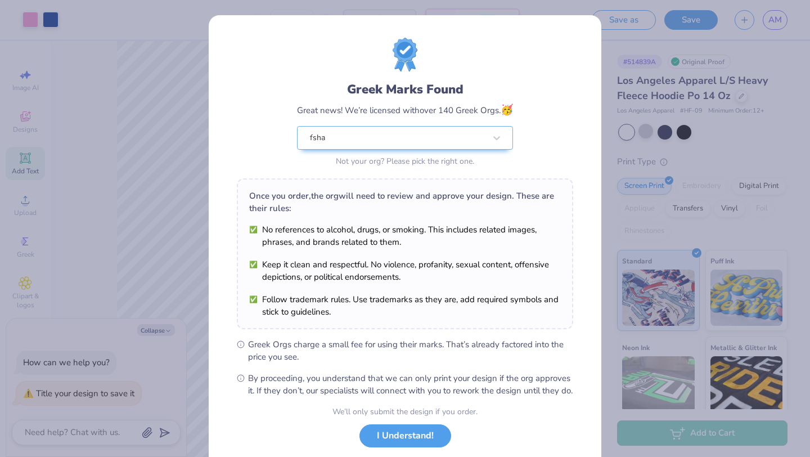
scroll to position [70, 0]
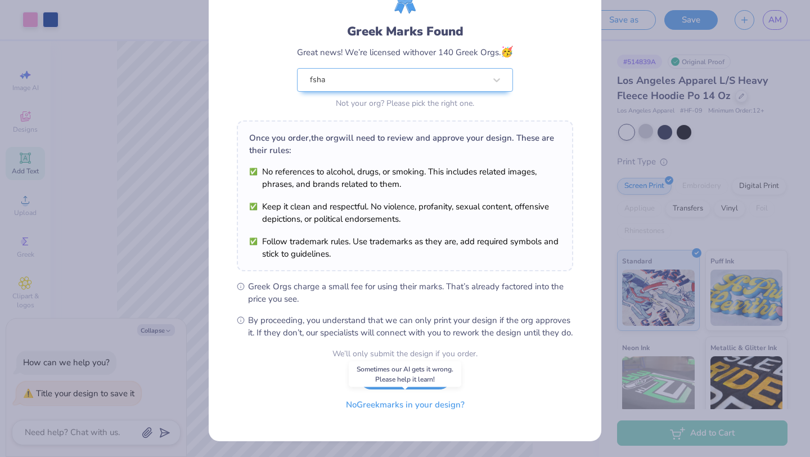
click at [412, 408] on button "No Greek marks in your design?" at bounding box center [405, 404] width 138 height 23
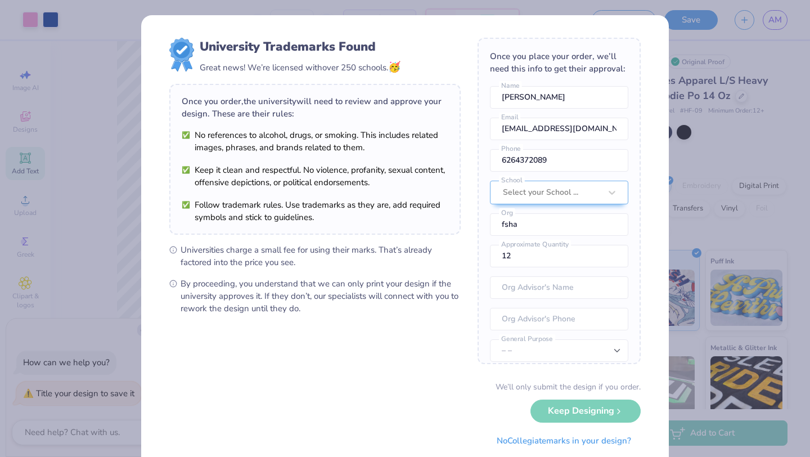
scroll to position [33, 0]
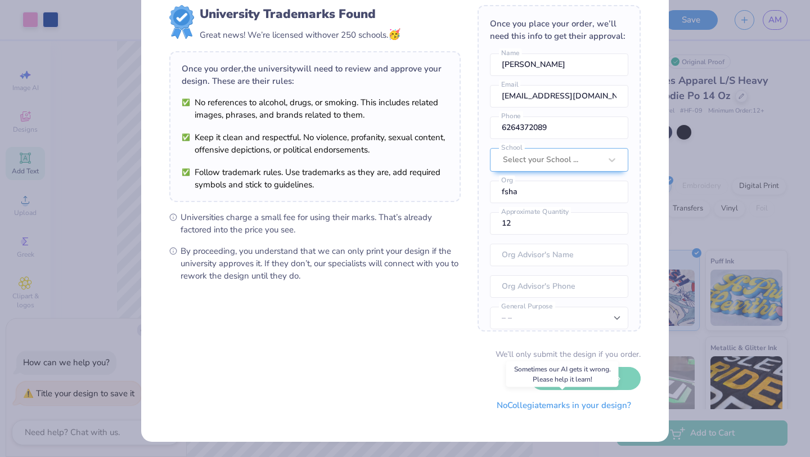
click at [537, 411] on button "No Collegiate marks in your design?" at bounding box center [564, 405] width 154 height 23
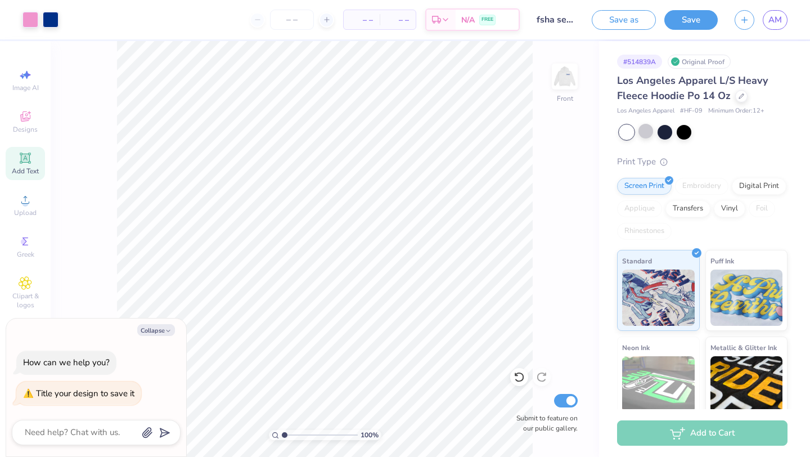
scroll to position [0, 0]
click at [155, 331] on button "Collapse" at bounding box center [156, 330] width 38 height 12
type textarea "x"
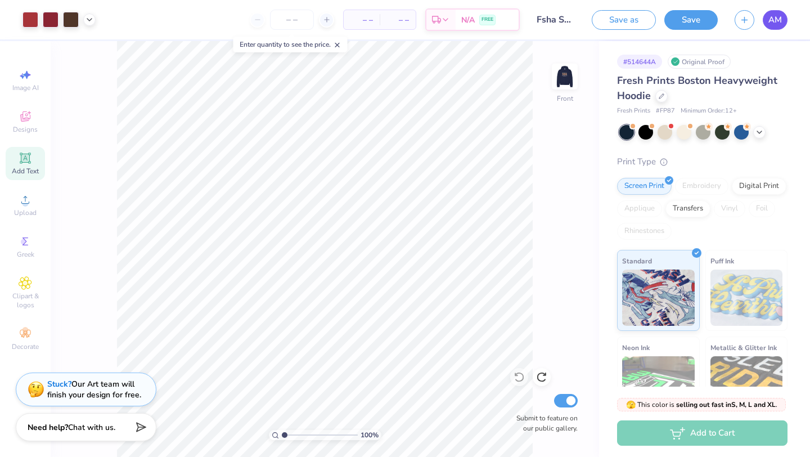
click at [771, 20] on span "AM" at bounding box center [775, 20] width 14 height 13
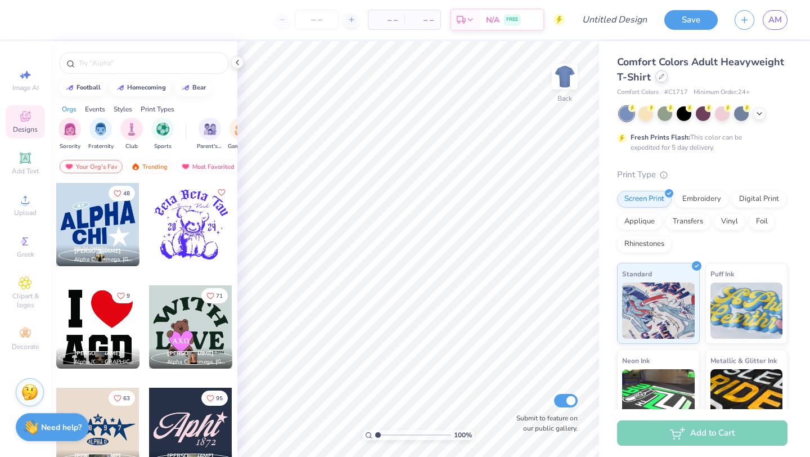
click at [660, 77] on icon at bounding box center [662, 77] width 6 height 6
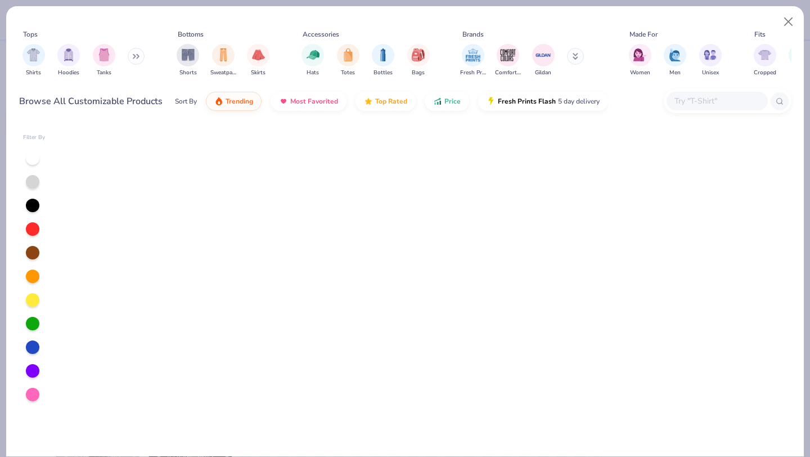
scroll to position [4324, 0]
